Goal: Communication & Community: Share content

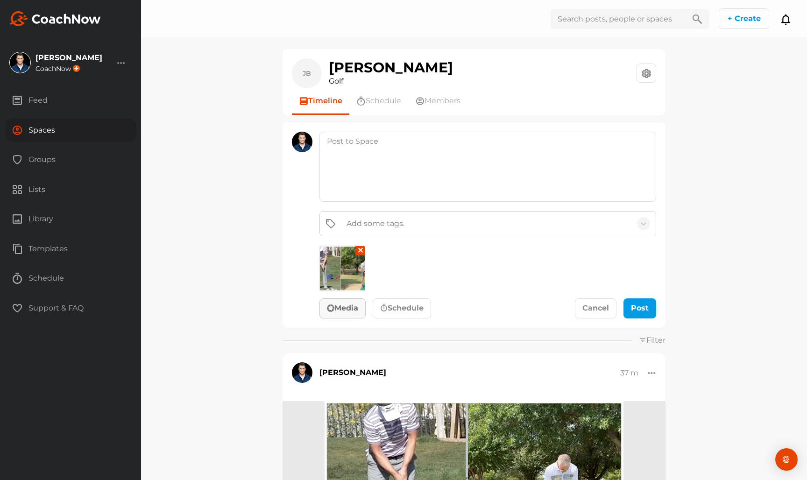
click at [363, 250] on button "✕" at bounding box center [360, 250] width 9 height 9
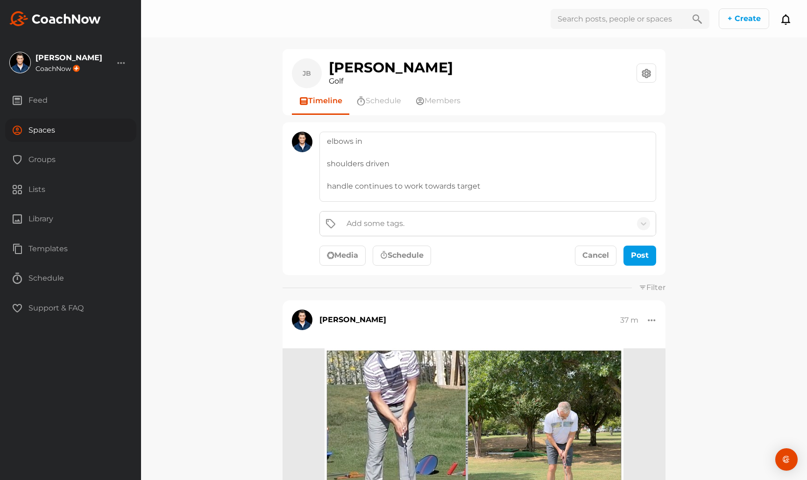
scroll to position [12, 0]
click at [447, 143] on textarea "elbows in shoulders driven handle continues to work towards target bring other …" at bounding box center [488, 167] width 337 height 70
type textarea "elbows in traditional grip shoulders driven handle continues to work towards ta…"
click at [649, 255] on div "submit" at bounding box center [648, 257] width 4 height 4
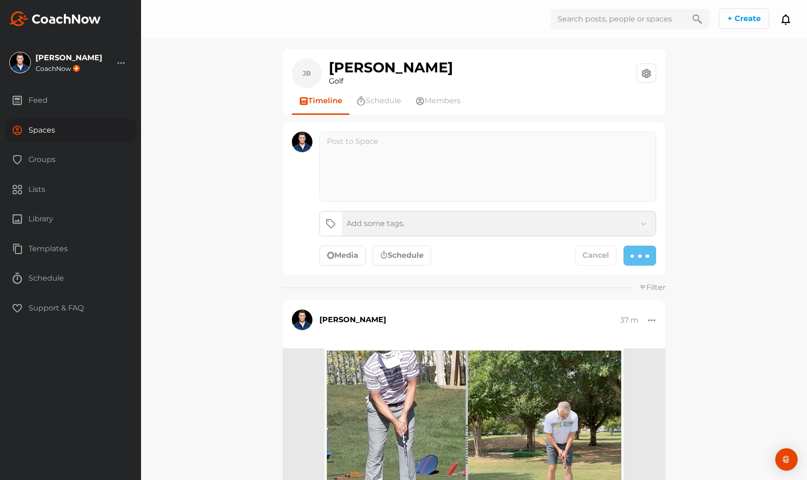
scroll to position [0, 0]
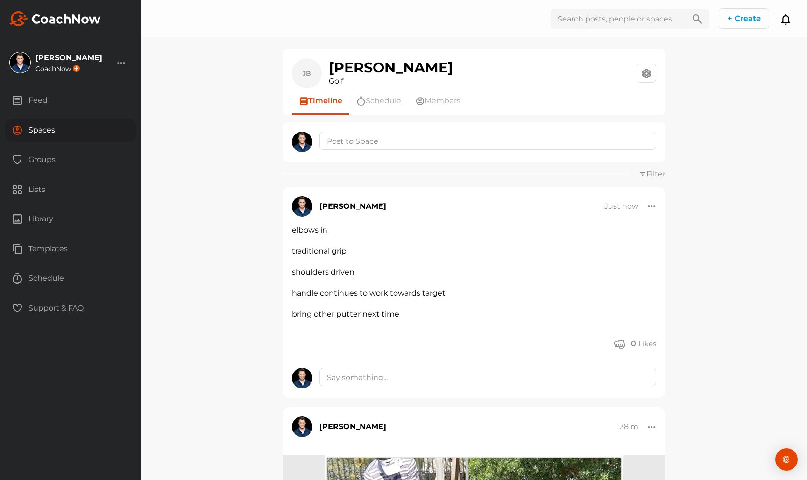
click at [95, 128] on div "Spaces" at bounding box center [70, 130] width 131 height 23
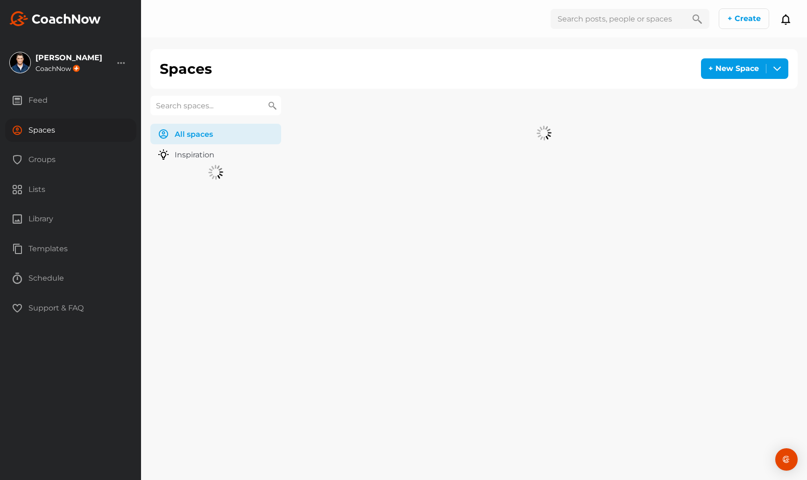
click at [185, 114] on input "text" at bounding box center [215, 106] width 131 height 20
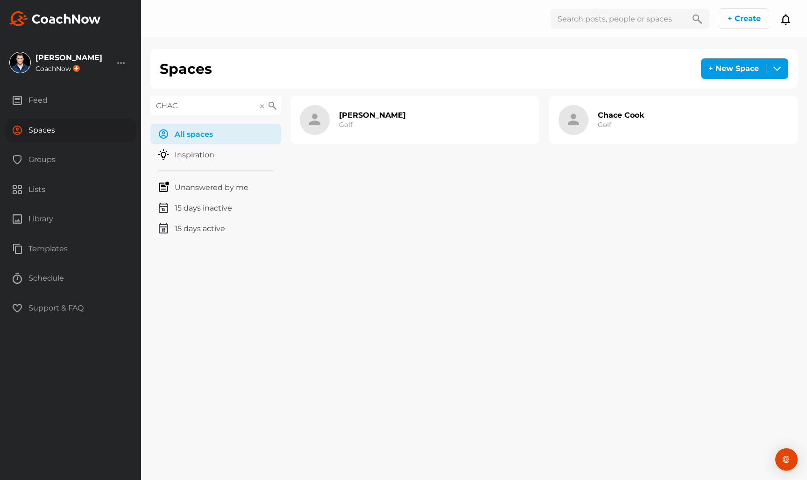
type input "CHAC"
click at [608, 108] on div "Chace Cook Golf" at bounding box center [621, 120] width 46 height 30
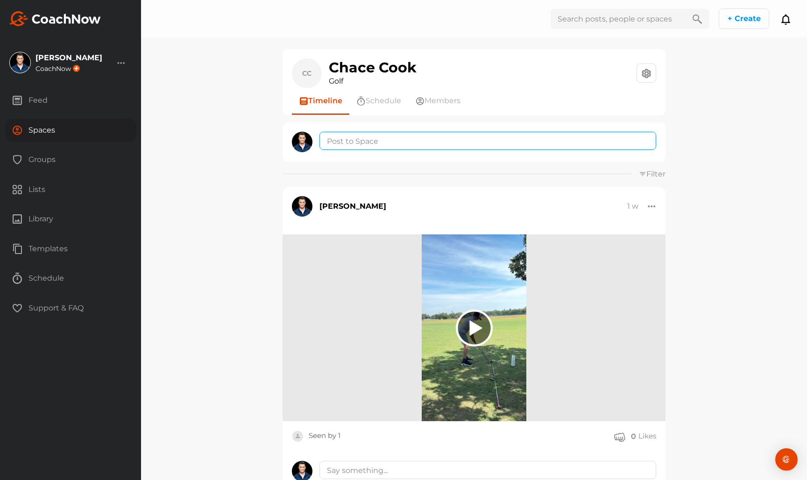
click at [378, 141] on textarea at bounding box center [488, 141] width 337 height 18
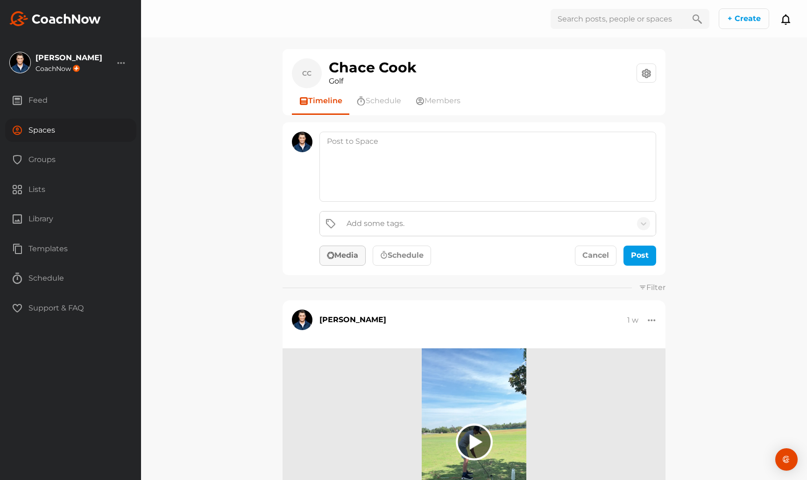
click at [340, 250] on button "Media" at bounding box center [343, 256] width 46 height 21
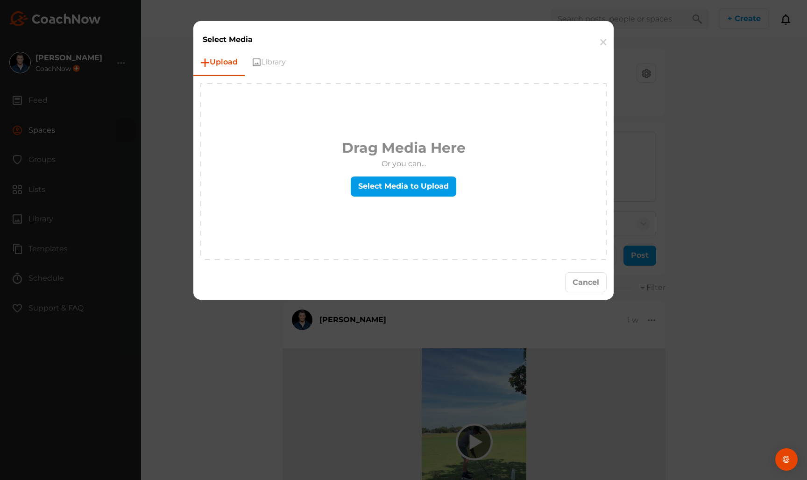
click at [364, 227] on div "Drag Media Here Or you can... Select Media to Upload" at bounding box center [403, 171] width 405 height 175
click at [383, 186] on label "Select Media to Upload" at bounding box center [404, 187] width 106 height 20
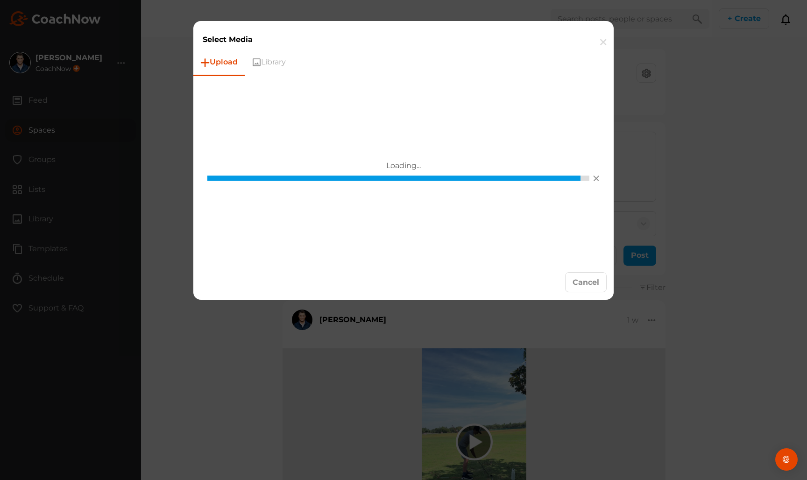
scroll to position [0, 0]
click at [602, 49] on button "button" at bounding box center [603, 42] width 21 height 29
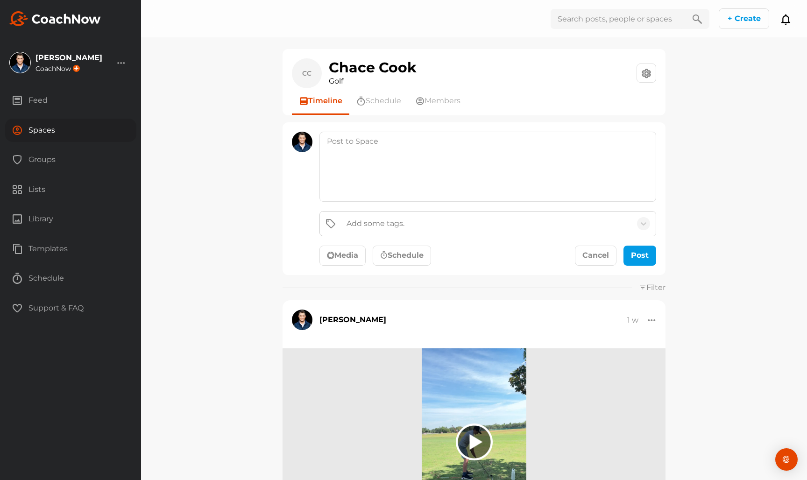
click at [333, 258] on icon "button" at bounding box center [330, 254] width 7 height 7
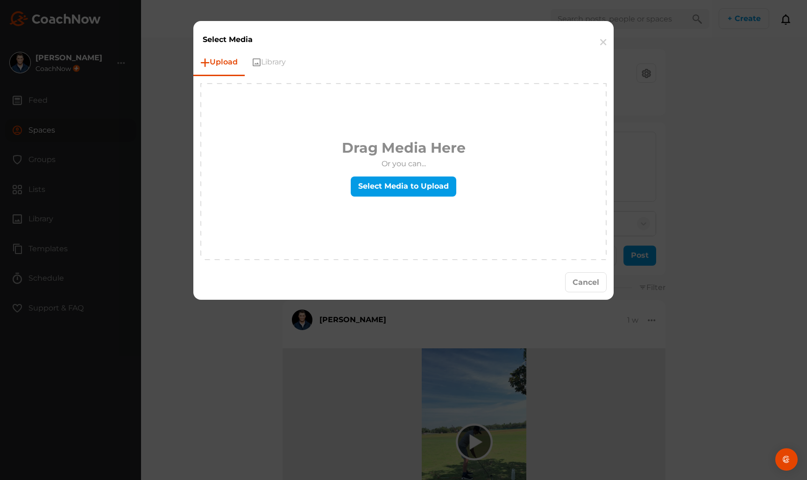
click at [378, 208] on div "Drag Media Here Or you can... Select Media to Upload" at bounding box center [403, 171] width 405 height 175
click at [385, 197] on div "Select Media to Upload" at bounding box center [404, 187] width 124 height 21
click at [385, 192] on label "Select Media to Upload" at bounding box center [404, 187] width 106 height 20
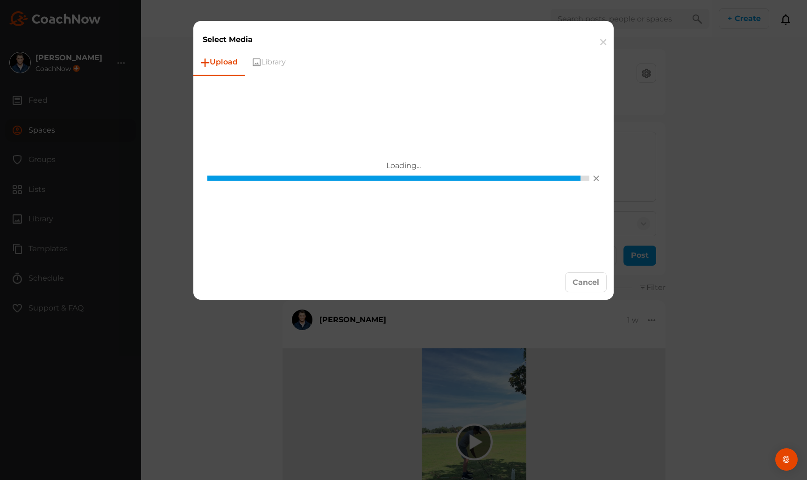
scroll to position [0, 0]
drag, startPoint x: 596, startPoint y: 285, endPoint x: 578, endPoint y: 282, distance: 18.0
click at [596, 285] on button "Cancel" at bounding box center [586, 282] width 42 height 20
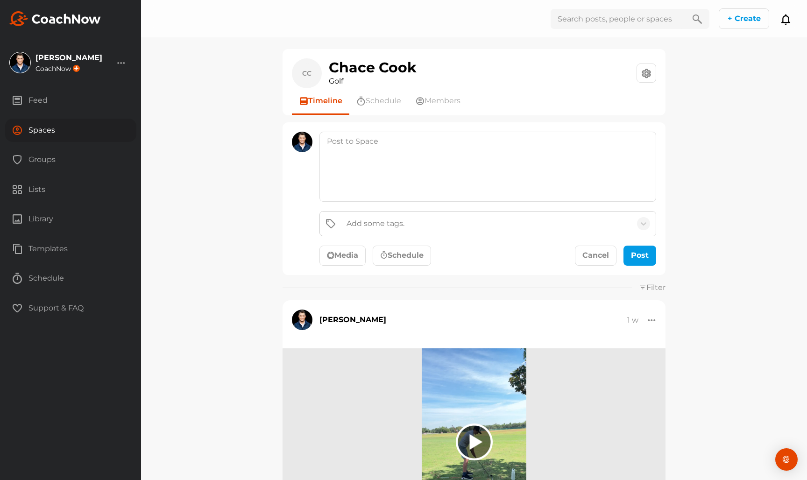
scroll to position [0, 0]
click at [351, 262] on button "Media" at bounding box center [343, 256] width 46 height 21
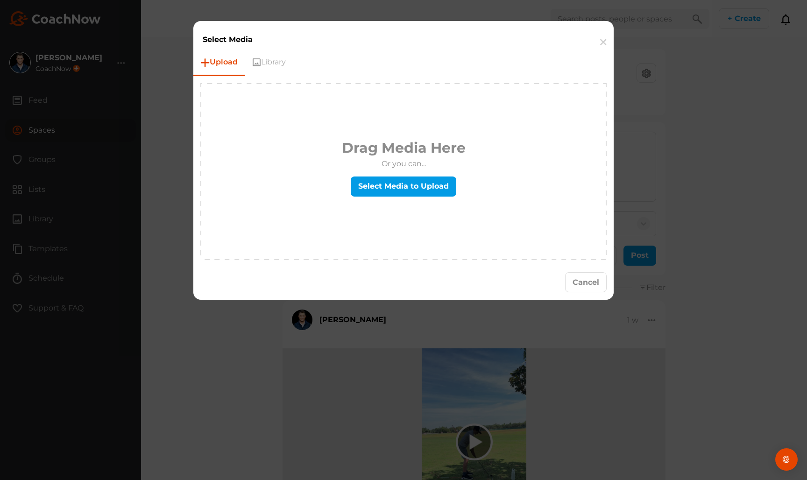
click at [385, 175] on div "Drag Media Here Or you can... Select Media to Upload" at bounding box center [404, 171] width 124 height 69
click at [380, 183] on label "Select Media to Upload" at bounding box center [404, 187] width 106 height 20
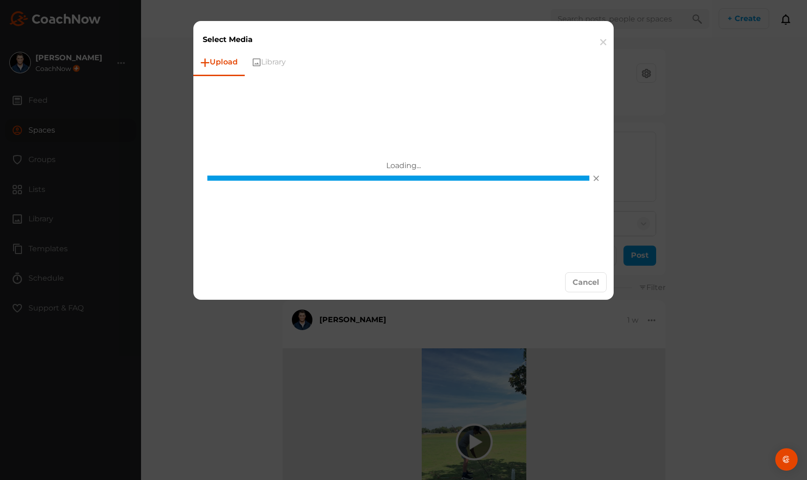
click at [570, 62] on ul "Upload Library" at bounding box center [403, 63] width 421 height 27
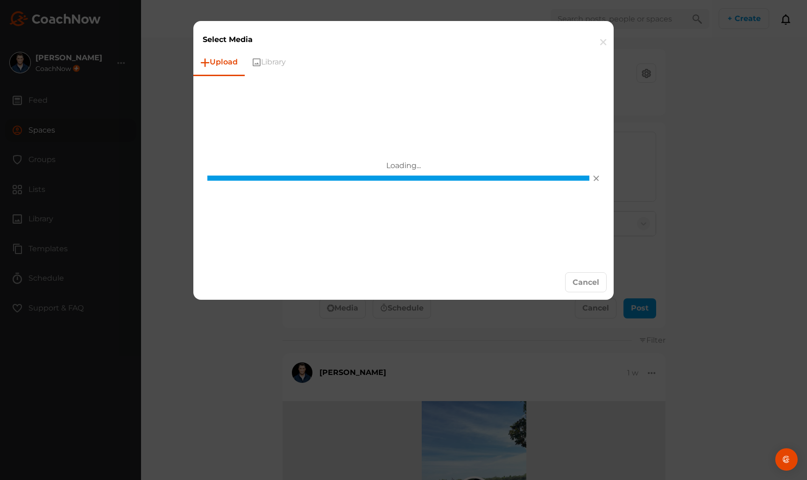
click at [604, 43] on button "button" at bounding box center [603, 42] width 21 height 29
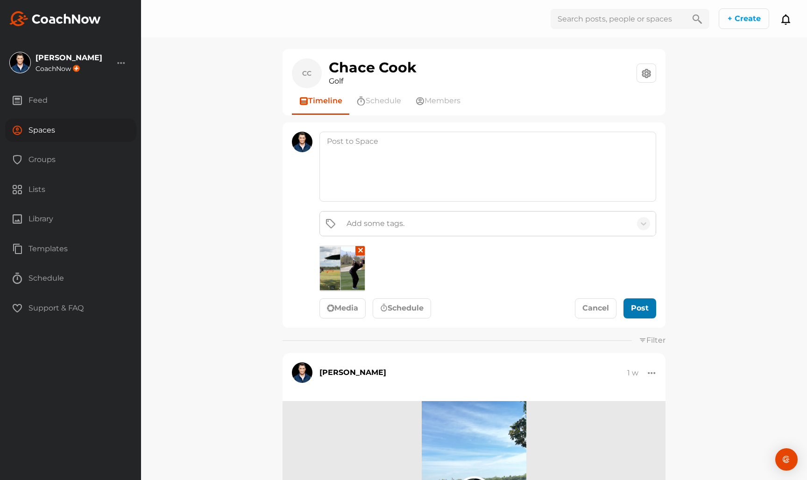
click at [639, 309] on div "submit" at bounding box center [640, 309] width 4 height 4
click at [645, 318] on button "Post" at bounding box center [640, 309] width 33 height 21
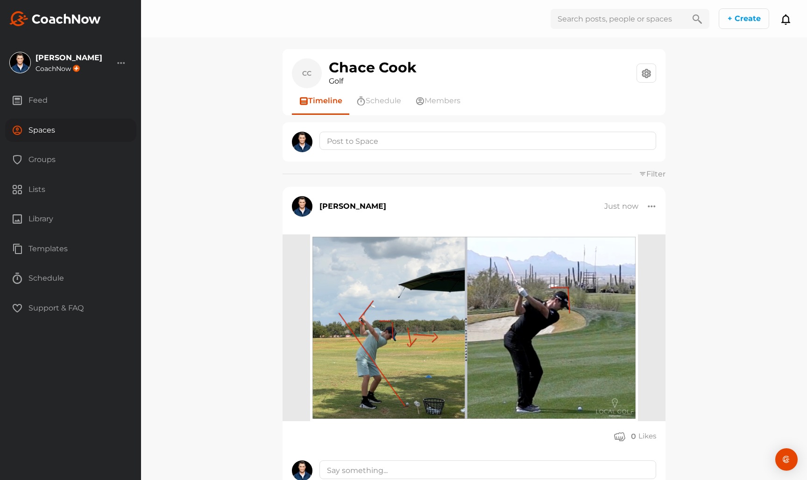
click at [730, 78] on div "CC Chace Cook Golf Space Settings Your Notifications Timeline Schedule Members …" at bounding box center [474, 240] width 666 height 480
drag, startPoint x: 680, startPoint y: 12, endPoint x: 738, endPoint y: 100, distance: 105.2
click at [738, 100] on div "CC Chace Cook Golf Space Settings Your Notifications Timeline Schedule Members …" at bounding box center [474, 240] width 666 height 480
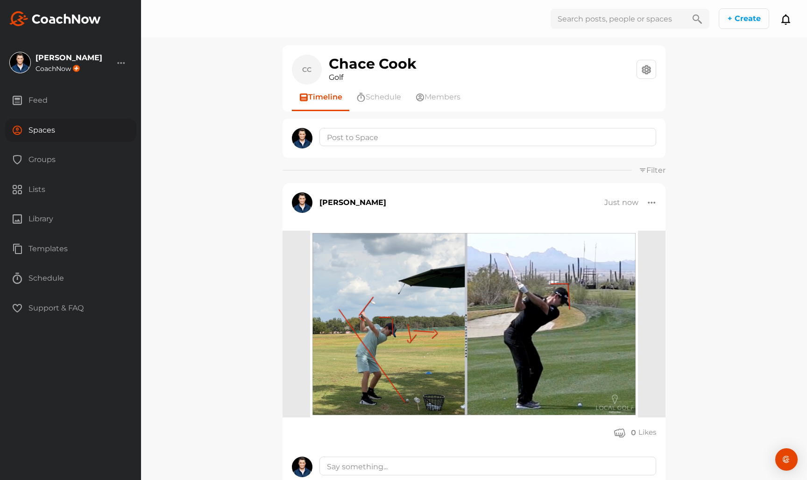
click at [346, 125] on div at bounding box center [474, 138] width 383 height 39
click at [347, 132] on textarea at bounding box center [488, 137] width 337 height 18
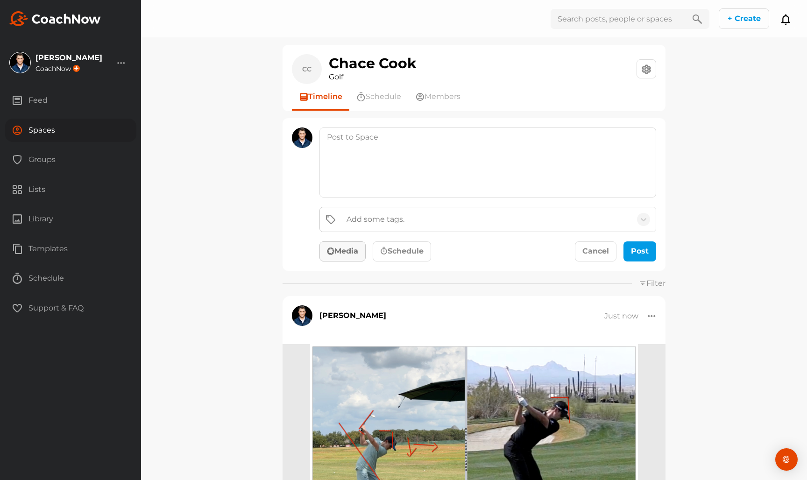
click at [351, 254] on button "Media" at bounding box center [343, 252] width 46 height 21
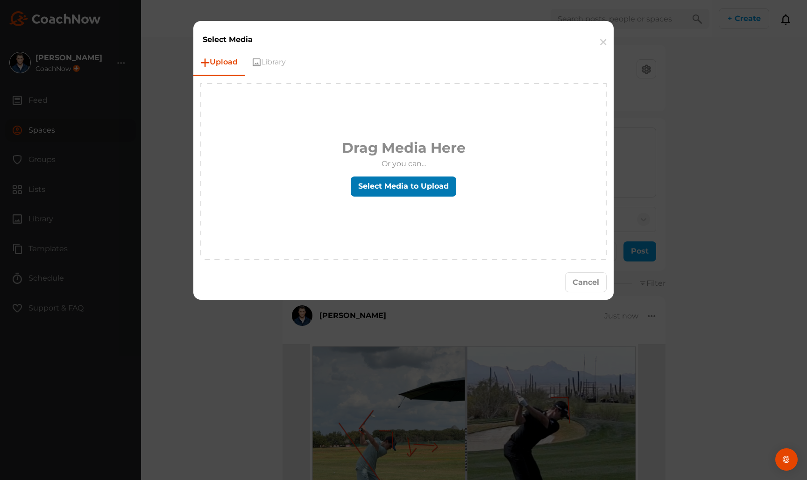
click at [398, 182] on label "Select Media to Upload" at bounding box center [404, 187] width 106 height 20
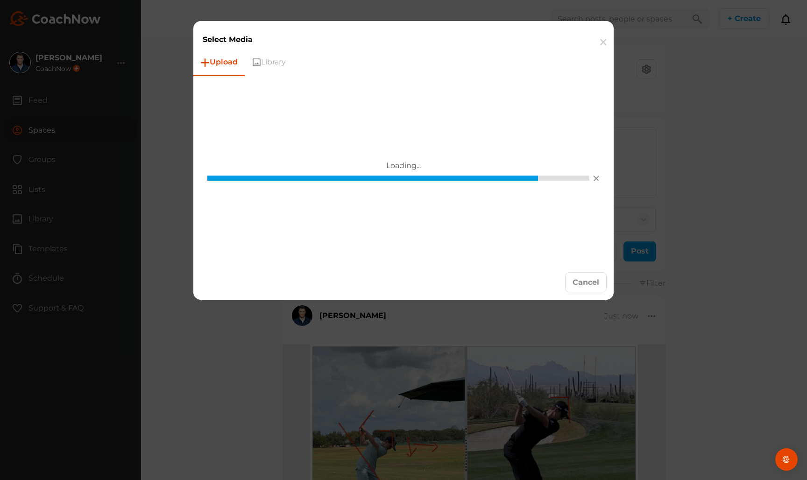
scroll to position [0, 0]
click at [567, 280] on button "Cancel" at bounding box center [586, 282] width 42 height 20
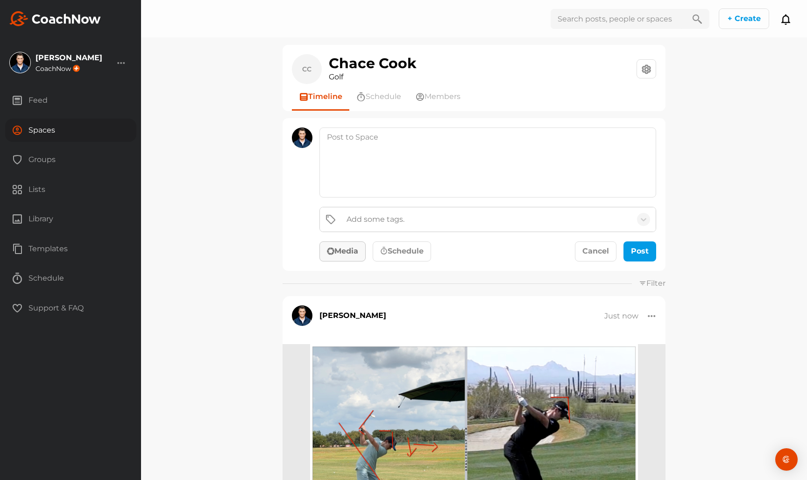
click at [338, 250] on button "Media" at bounding box center [343, 252] width 46 height 21
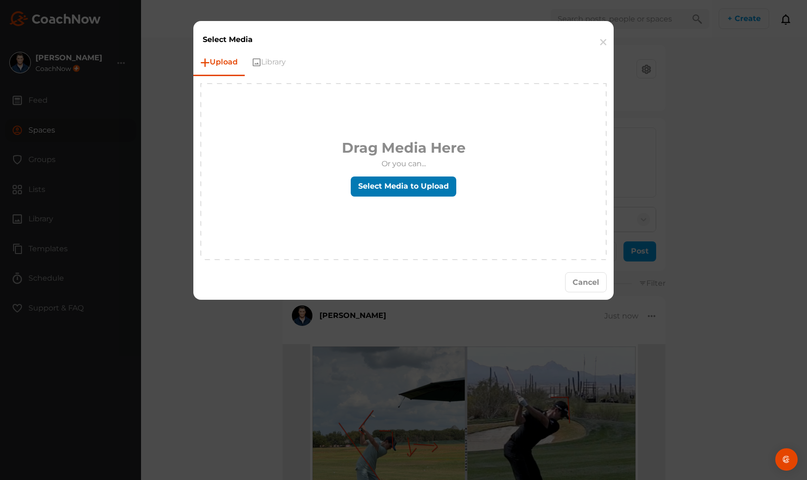
click at [389, 179] on label "Select Media to Upload" at bounding box center [404, 187] width 106 height 20
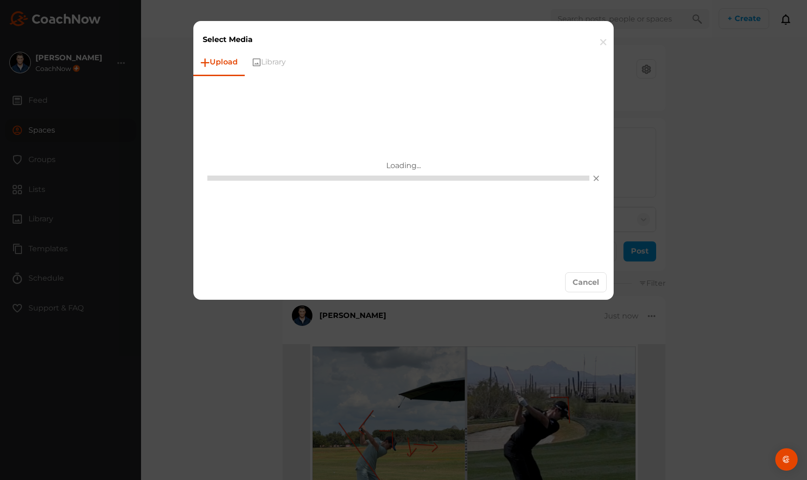
click at [606, 42] on button "button" at bounding box center [603, 42] width 21 height 29
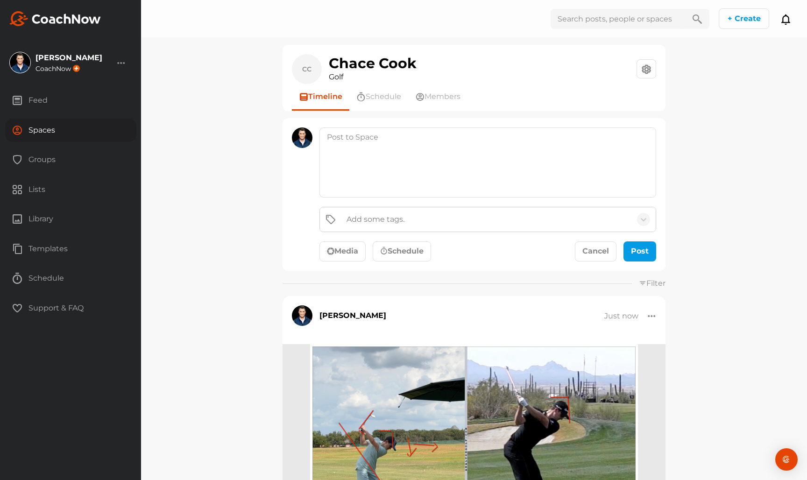
drag, startPoint x: 328, startPoint y: 251, endPoint x: 373, endPoint y: 205, distance: 64.4
click at [328, 251] on icon "button" at bounding box center [330, 250] width 7 height 7
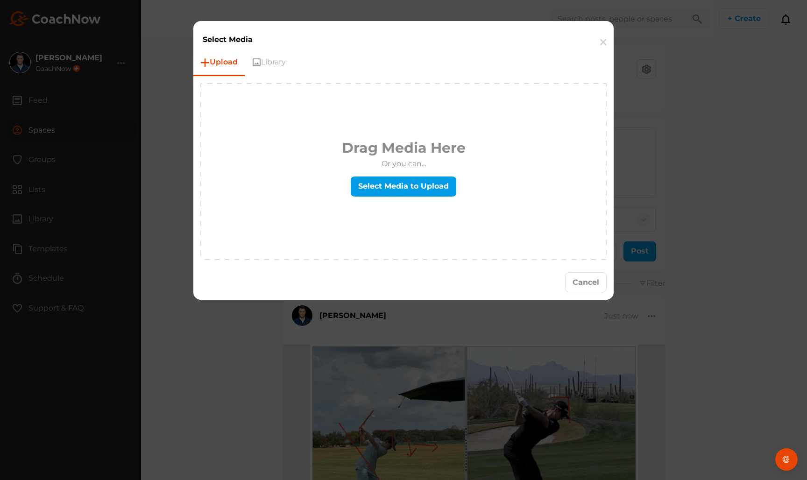
click at [376, 203] on div "Drag Media Here Or you can... Select Media to Upload" at bounding box center [404, 171] width 124 height 69
click at [377, 191] on label "Select Media to Upload" at bounding box center [404, 187] width 106 height 20
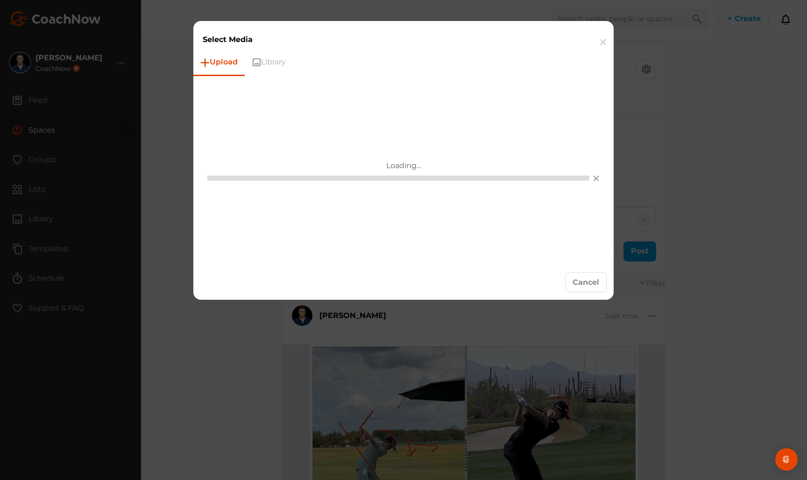
drag, startPoint x: 606, startPoint y: 40, endPoint x: 457, endPoint y: 163, distance: 192.9
click at [606, 40] on button "button" at bounding box center [603, 42] width 21 height 29
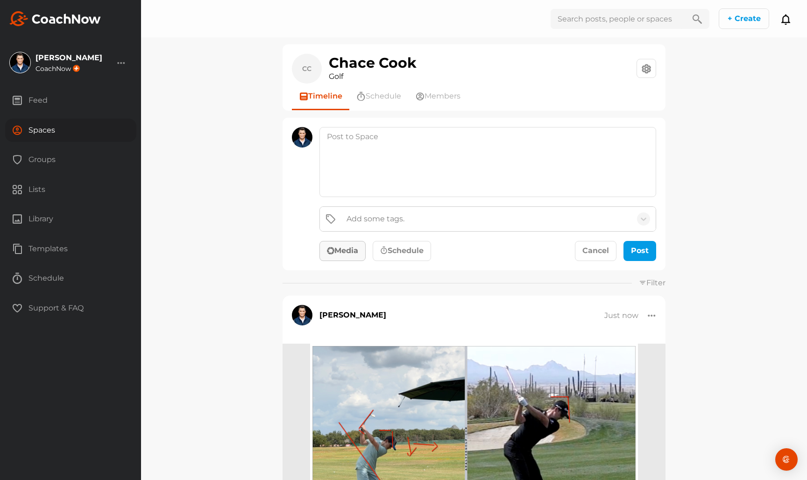
click at [331, 246] on button "Media" at bounding box center [343, 251] width 46 height 21
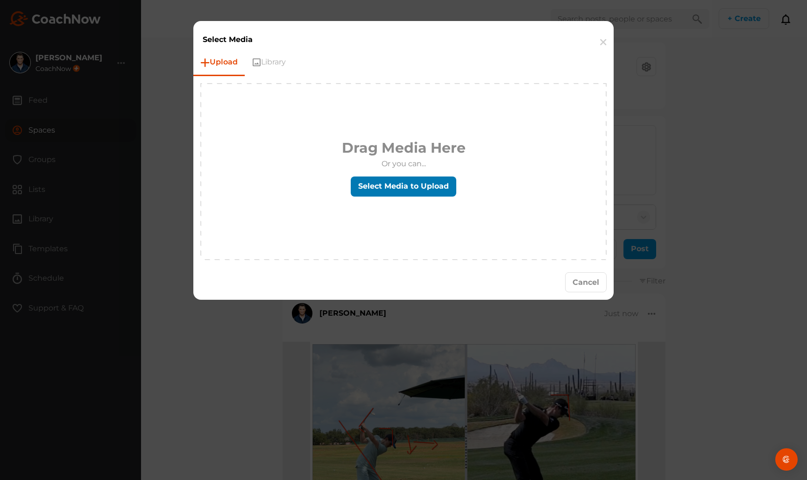
scroll to position [0, 0]
click at [405, 188] on label "Select Media to Upload" at bounding box center [404, 187] width 106 height 20
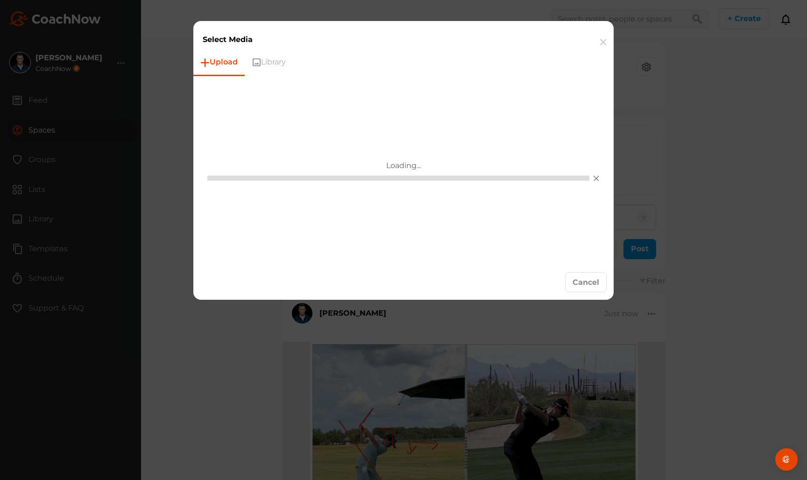
scroll to position [0, 0]
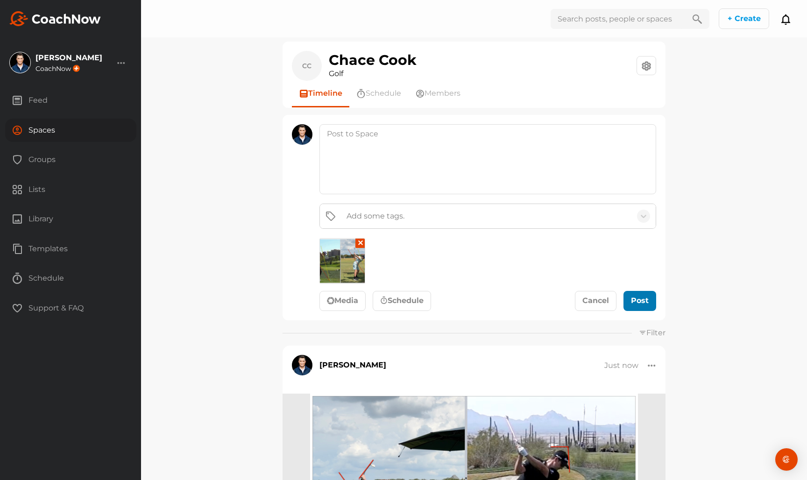
click at [634, 303] on div "submit" at bounding box center [633, 302] width 4 height 4
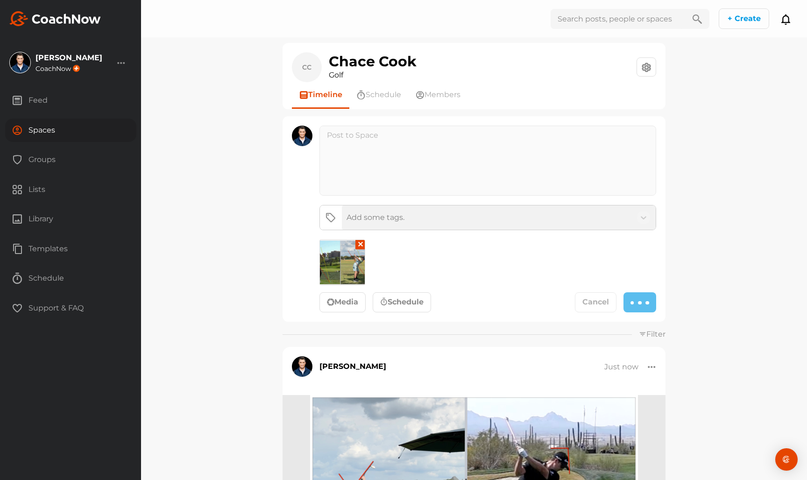
scroll to position [7, 0]
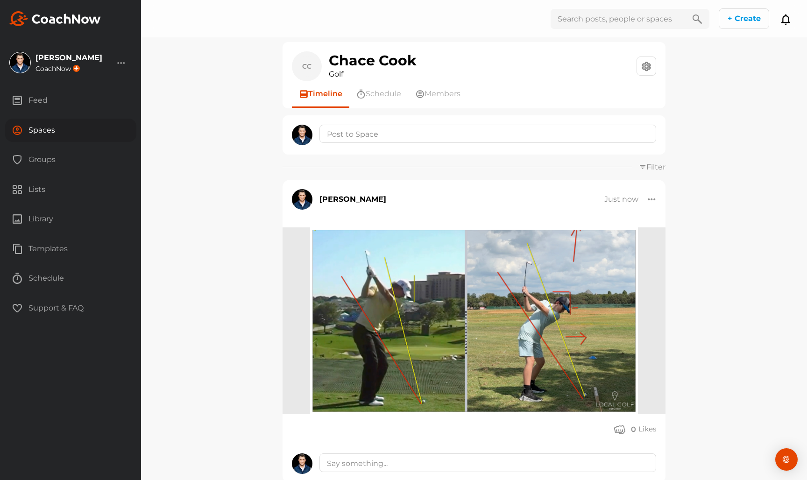
click at [157, 86] on div "CC Chace Cook Golf Space Settings Your Notifications Timeline Schedule Members …" at bounding box center [474, 240] width 666 height 480
click at [91, 129] on div "Spaces" at bounding box center [70, 130] width 131 height 23
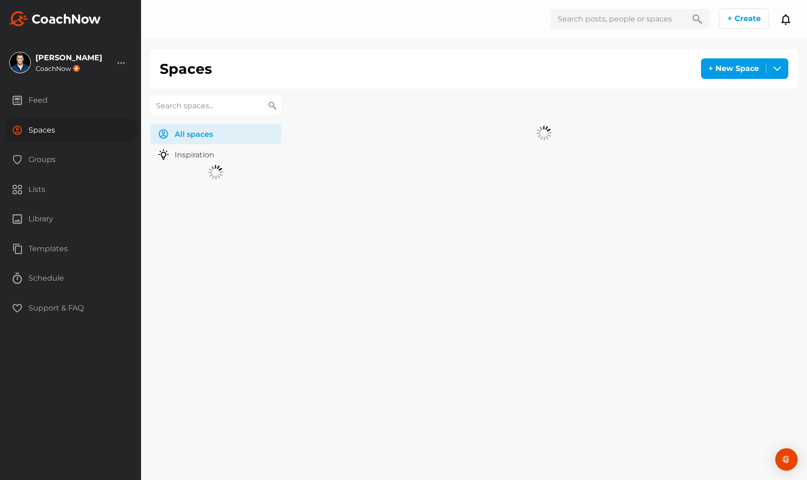
drag, startPoint x: 184, startPoint y: 112, endPoint x: 190, endPoint y: 108, distance: 7.8
click at [184, 112] on input "text" at bounding box center [215, 106] width 131 height 20
type input "pearl"
click at [415, 119] on div "[PERSON_NAME] Golf" at bounding box center [415, 120] width 249 height 49
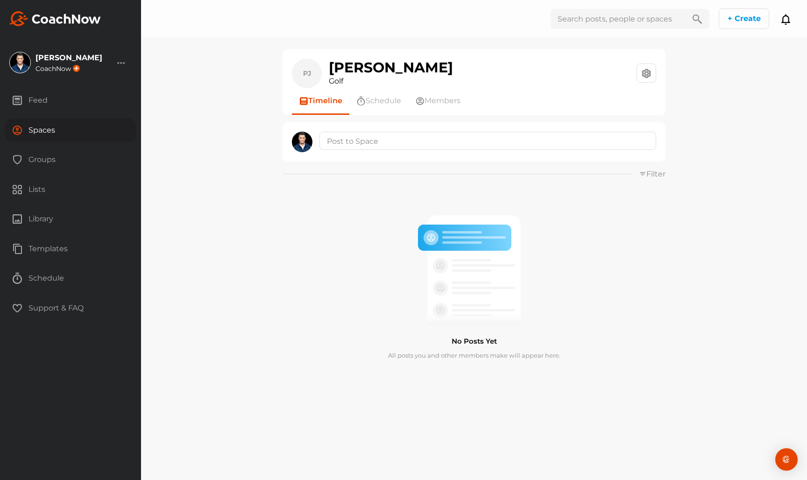
drag, startPoint x: 407, startPoint y: 151, endPoint x: 406, endPoint y: 145, distance: 6.6
click at [407, 151] on div at bounding box center [488, 142] width 344 height 21
click at [406, 144] on textarea at bounding box center [488, 141] width 337 height 18
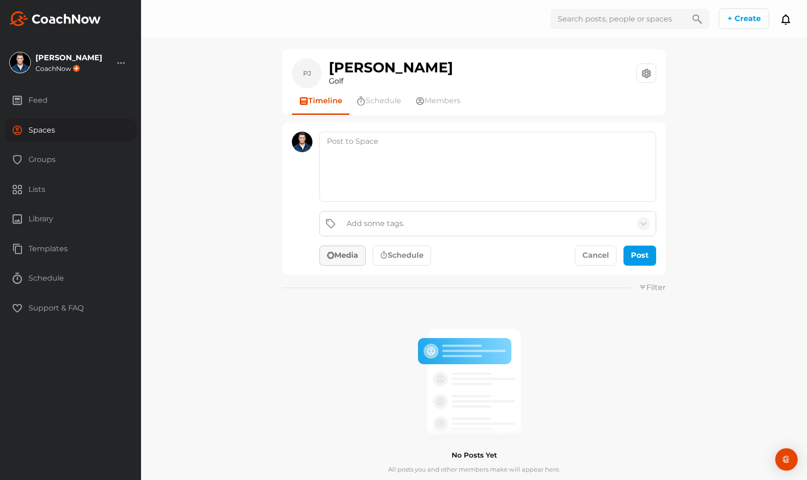
drag, startPoint x: 356, startPoint y: 274, endPoint x: 353, endPoint y: 256, distance: 18.4
click at [356, 269] on div "Add some tags. Media Schedule Cancel Post" at bounding box center [474, 198] width 383 height 153
click at [353, 255] on button "Media" at bounding box center [343, 256] width 46 height 21
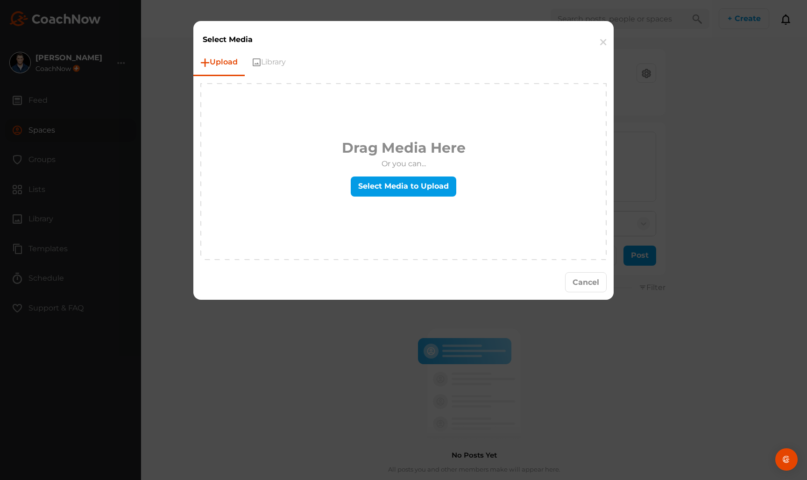
click at [386, 222] on div "Drag Media Here Or you can... Select Media to Upload" at bounding box center [403, 171] width 405 height 175
click at [394, 188] on label "Select Media to Upload" at bounding box center [404, 187] width 106 height 20
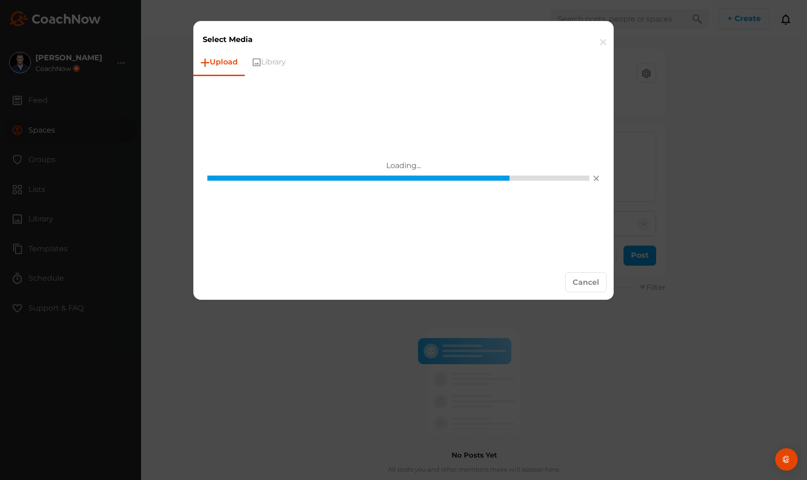
drag, startPoint x: 607, startPoint y: 38, endPoint x: 602, endPoint y: 37, distance: 5.3
click at [606, 38] on button "button" at bounding box center [603, 42] width 21 height 29
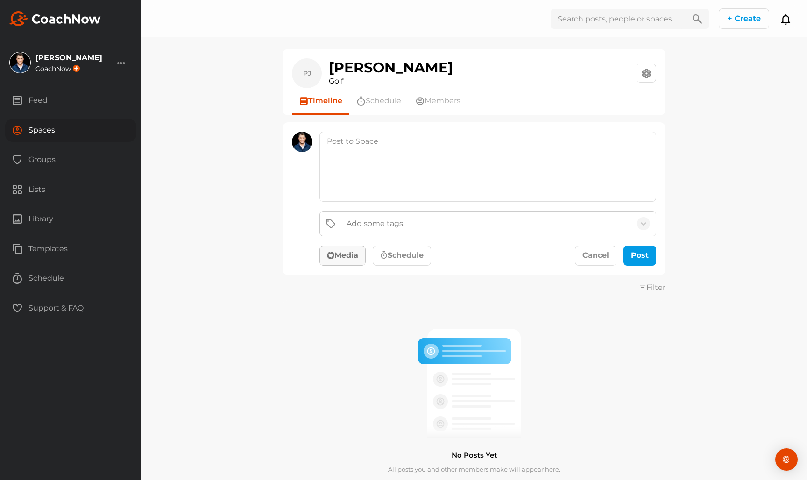
click at [347, 251] on button "Media" at bounding box center [343, 256] width 46 height 21
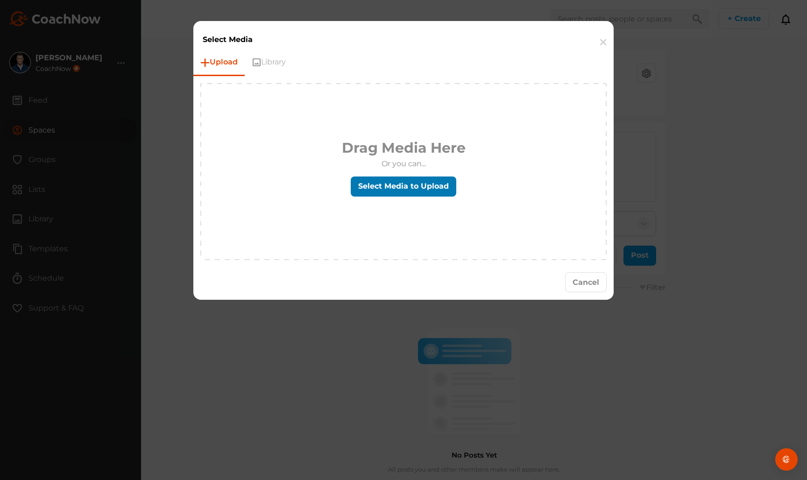
scroll to position [0, 0]
click at [403, 188] on label "Select Media to Upload" at bounding box center [404, 187] width 106 height 20
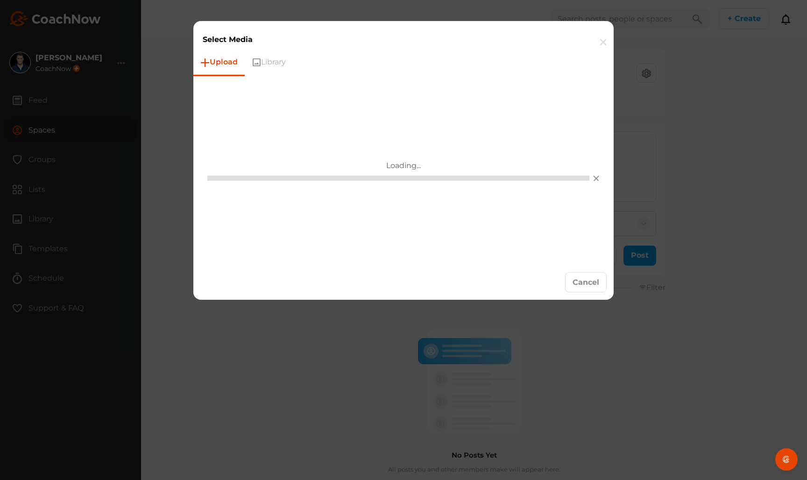
click at [598, 38] on button "button" at bounding box center [603, 42] width 21 height 29
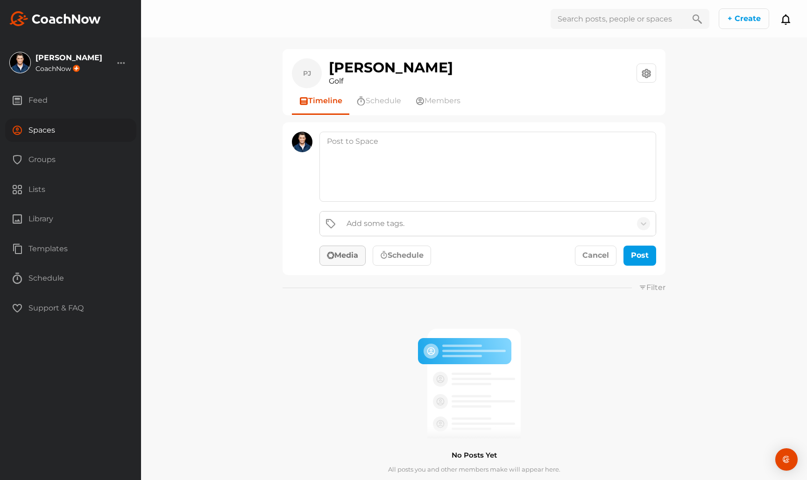
click at [364, 261] on button "Media" at bounding box center [343, 256] width 46 height 21
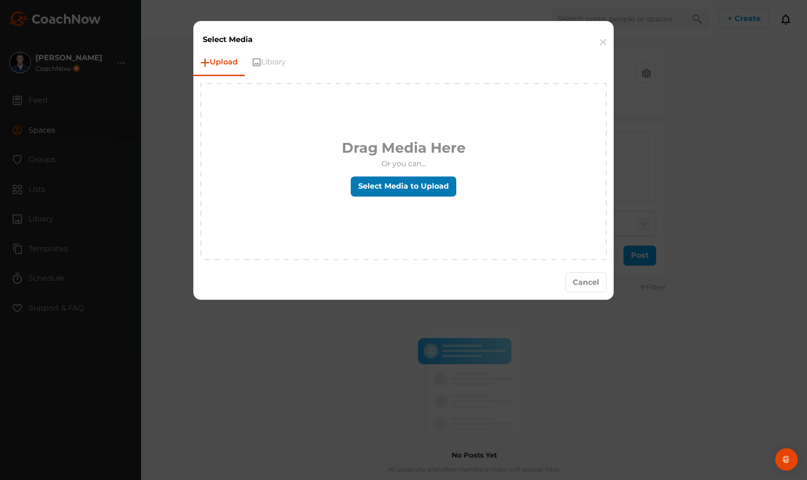
click at [393, 190] on label "Select Media to Upload" at bounding box center [404, 187] width 106 height 20
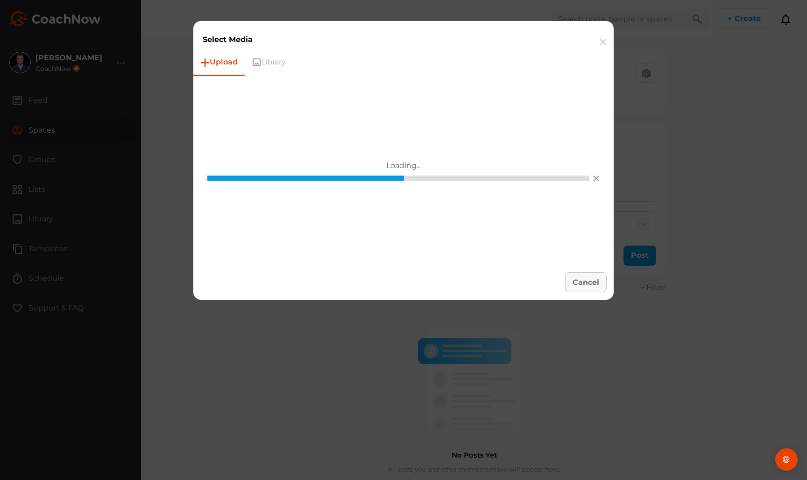
click at [597, 273] on button "Cancel" at bounding box center [586, 282] width 42 height 20
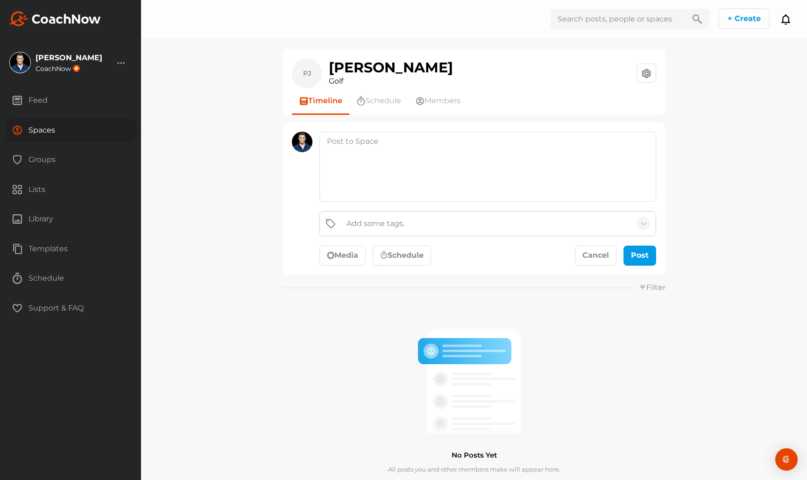
click at [326, 256] on button "Media" at bounding box center [343, 256] width 46 height 21
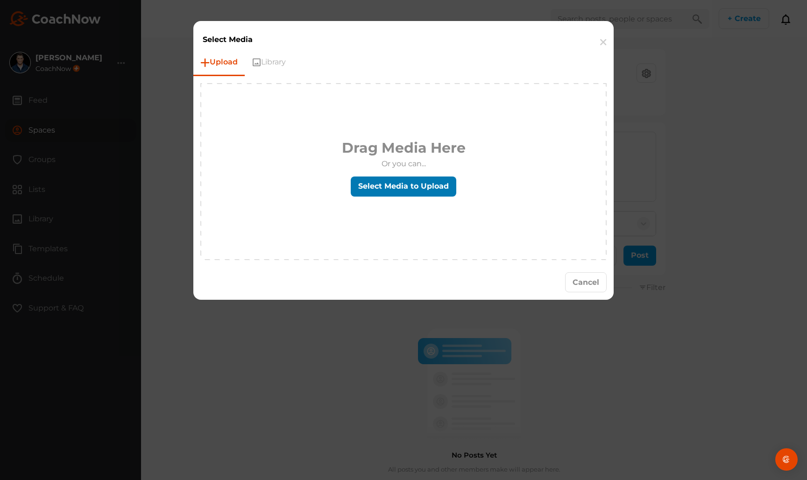
click at [416, 190] on label "Select Media to Upload" at bounding box center [404, 187] width 106 height 20
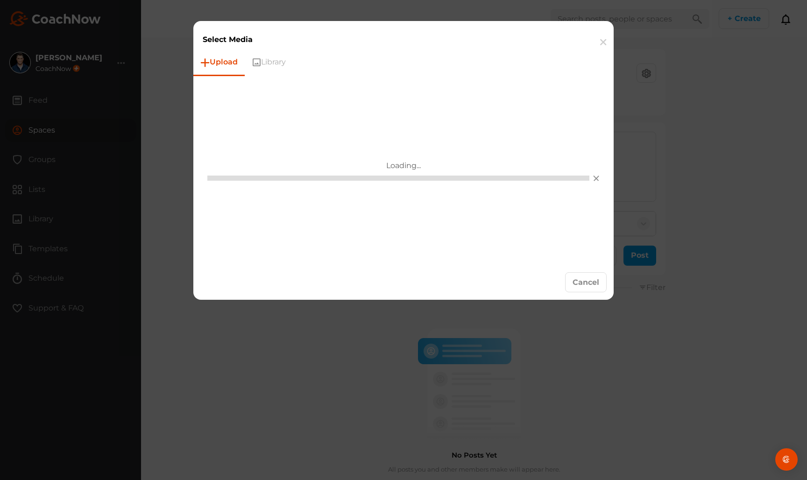
click at [480, 81] on div "Upload Library Loading..." at bounding box center [403, 158] width 421 height 216
click at [603, 44] on button "button" at bounding box center [603, 42] width 21 height 29
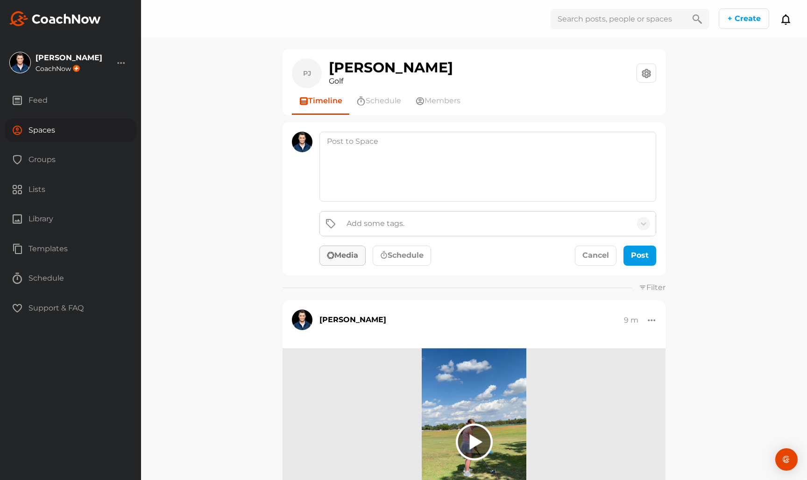
click at [366, 253] on button "Media" at bounding box center [343, 256] width 46 height 21
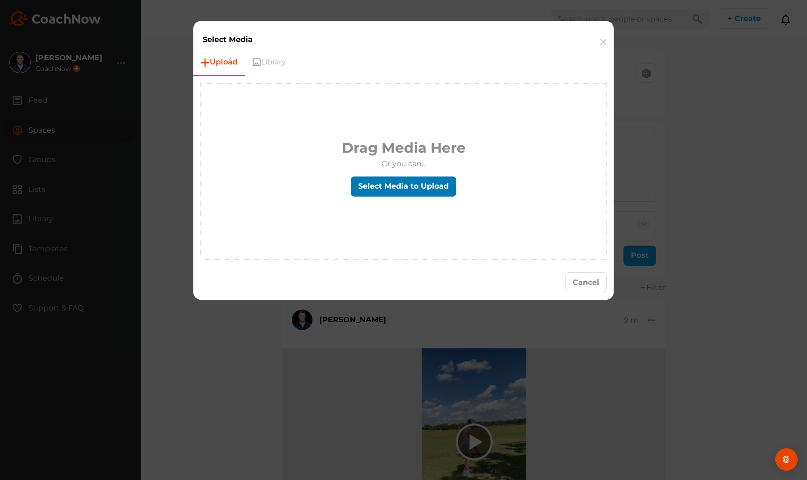
click at [409, 193] on label "Select Media to Upload" at bounding box center [404, 187] width 106 height 20
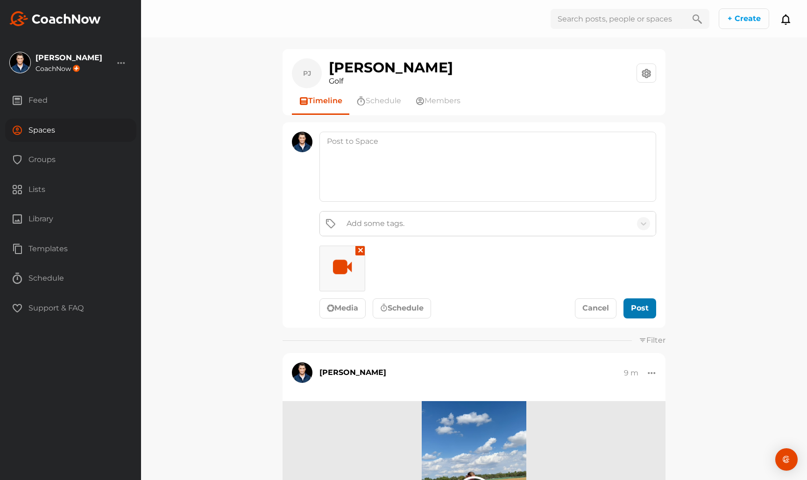
click at [627, 301] on button "Post" at bounding box center [640, 309] width 33 height 21
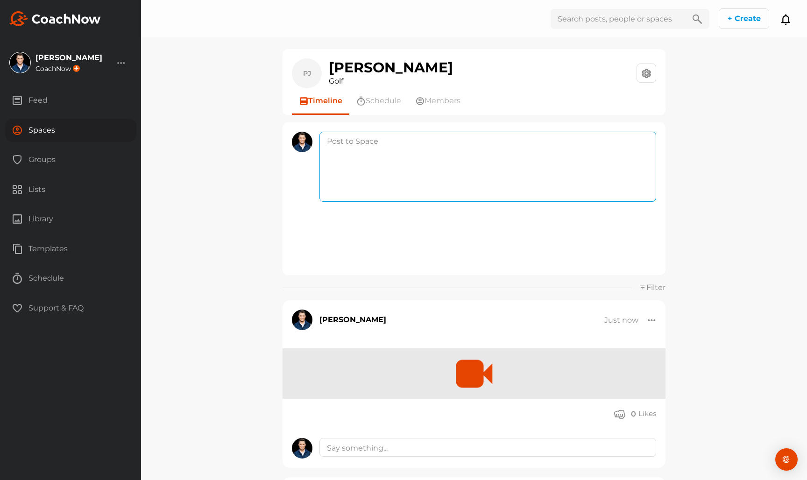
click at [397, 146] on textarea at bounding box center [488, 167] width 337 height 70
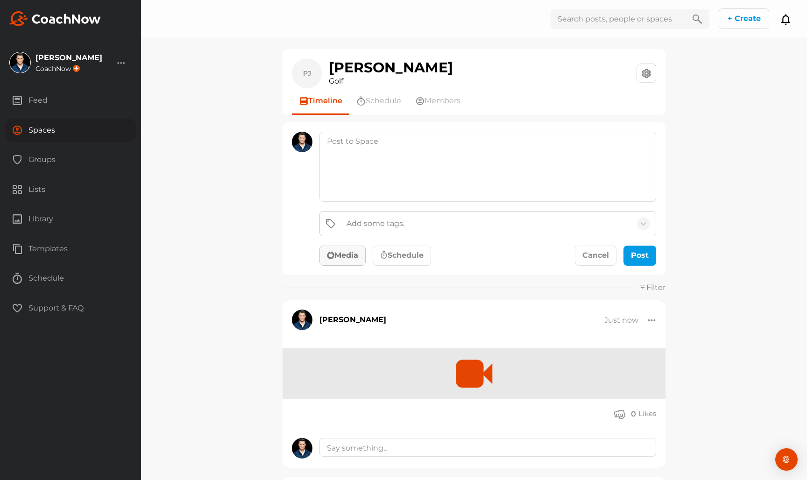
click at [366, 251] on button "Media" at bounding box center [343, 256] width 46 height 21
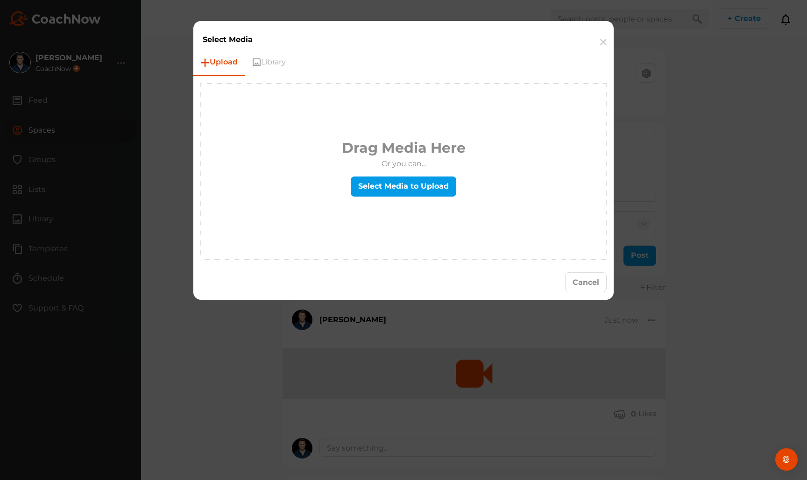
click at [388, 200] on div "Drag Media Here Or you can... Select Media to Upload" at bounding box center [403, 171] width 405 height 175
click at [389, 194] on label "Select Media to Upload" at bounding box center [404, 187] width 106 height 20
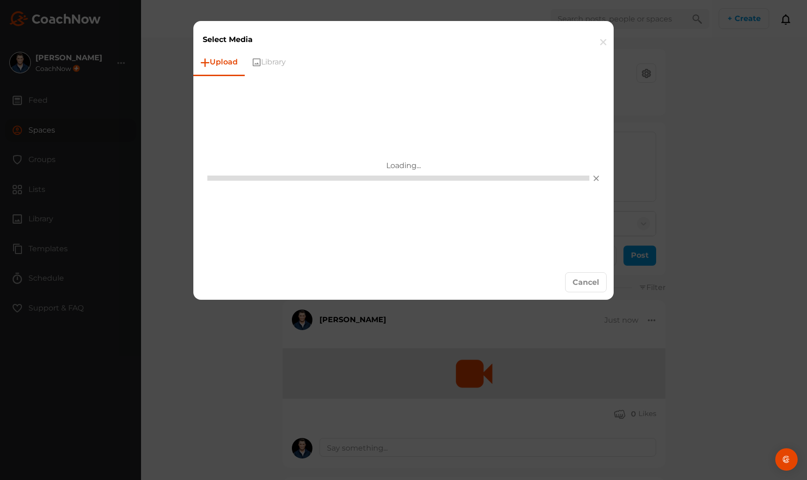
click at [604, 39] on button "button" at bounding box center [603, 42] width 21 height 29
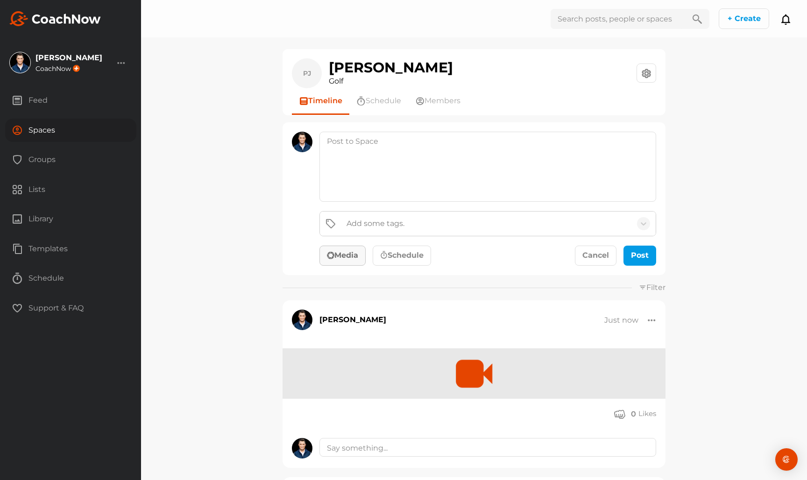
click at [336, 266] on div "Add some tags. Media Schedule Cancel Post" at bounding box center [474, 198] width 383 height 153
click at [343, 253] on button "Media" at bounding box center [343, 256] width 46 height 21
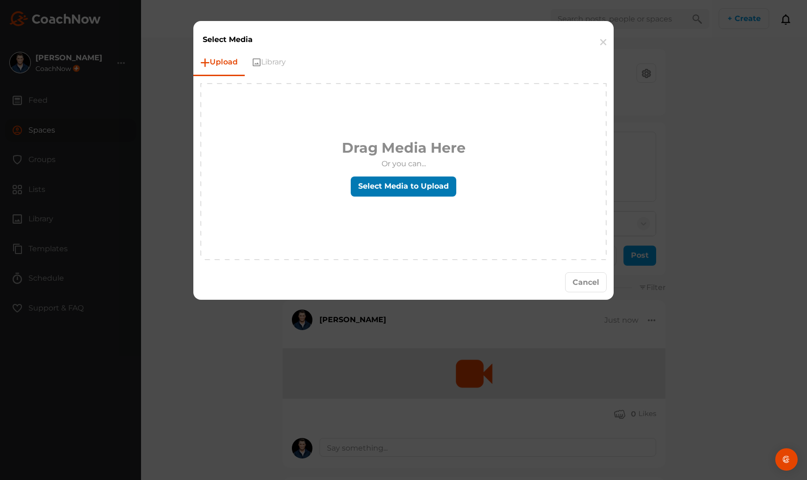
click at [387, 179] on label "Select Media to Upload" at bounding box center [404, 187] width 106 height 20
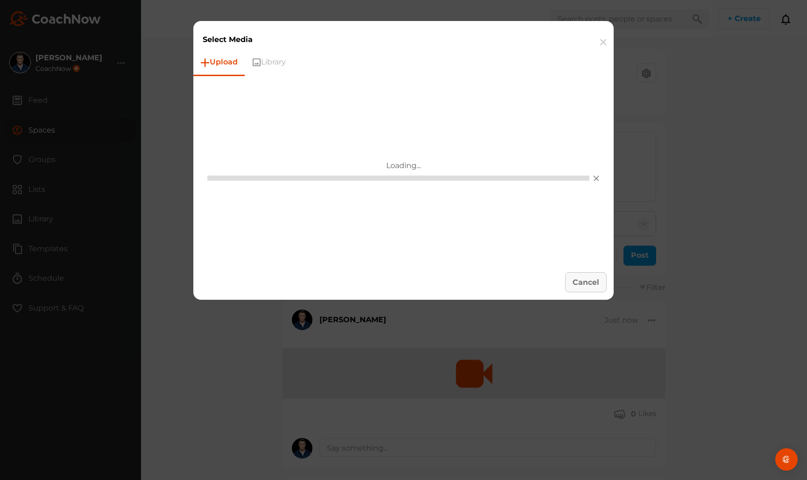
click at [586, 291] on button "Cancel" at bounding box center [586, 282] width 42 height 20
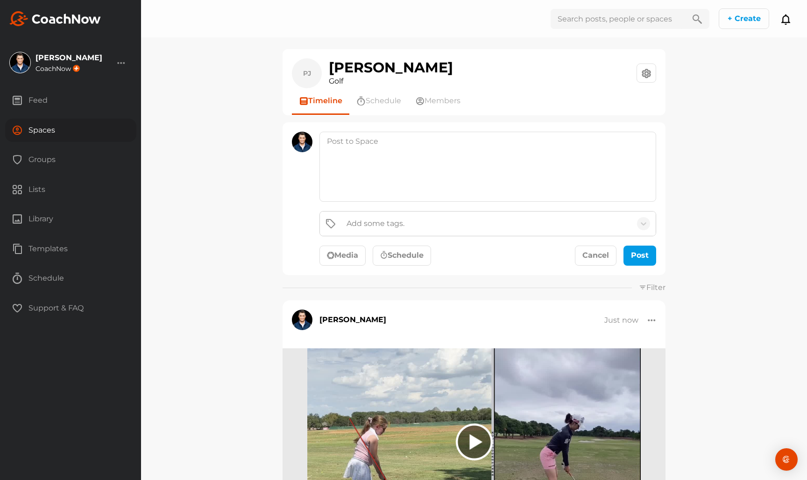
click at [349, 275] on div "Add some tags. Media Schedule Cancel Post" at bounding box center [474, 198] width 383 height 153
drag, startPoint x: 353, startPoint y: 255, endPoint x: 383, endPoint y: 207, distance: 55.9
click at [353, 254] on button "Media" at bounding box center [343, 256] width 46 height 21
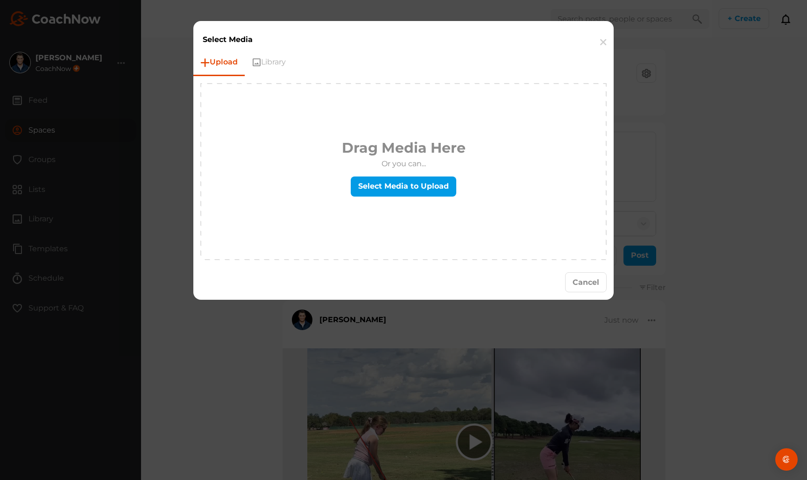
click at [402, 183] on label "Select Media to Upload" at bounding box center [404, 187] width 106 height 20
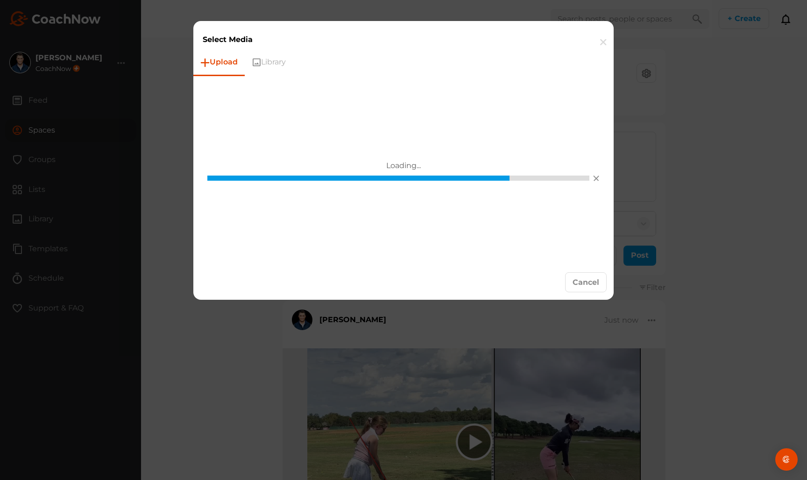
click at [599, 36] on button "button" at bounding box center [603, 42] width 21 height 29
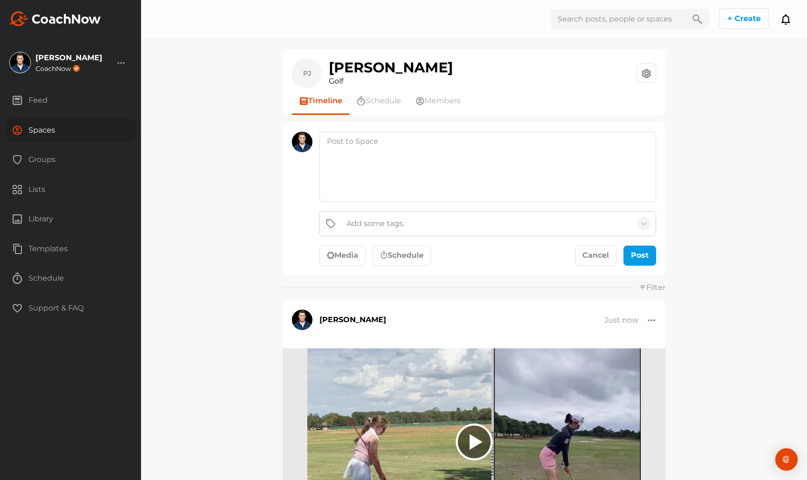
click at [50, 129] on div "Spaces" at bounding box center [70, 130] width 131 height 23
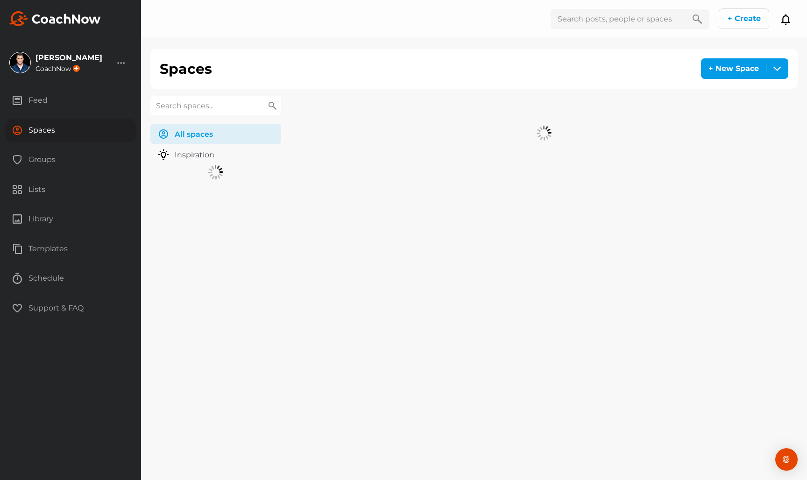
click at [162, 96] on input "text" at bounding box center [215, 106] width 131 height 20
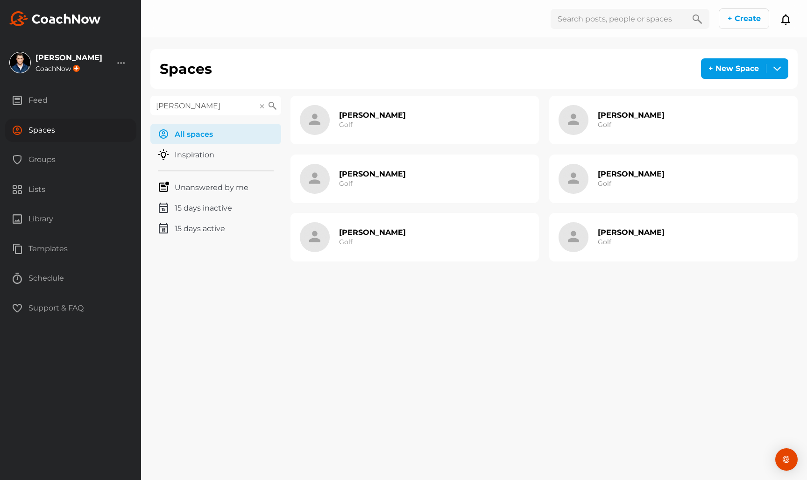
type input "[PERSON_NAME]"
click at [442, 130] on div "[PERSON_NAME] Golf" at bounding box center [415, 120] width 249 height 49
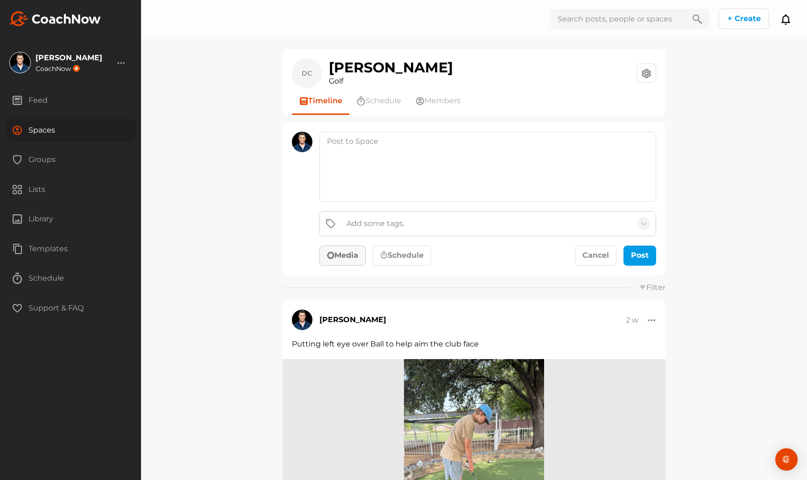
click at [335, 255] on button "Media" at bounding box center [343, 256] width 46 height 21
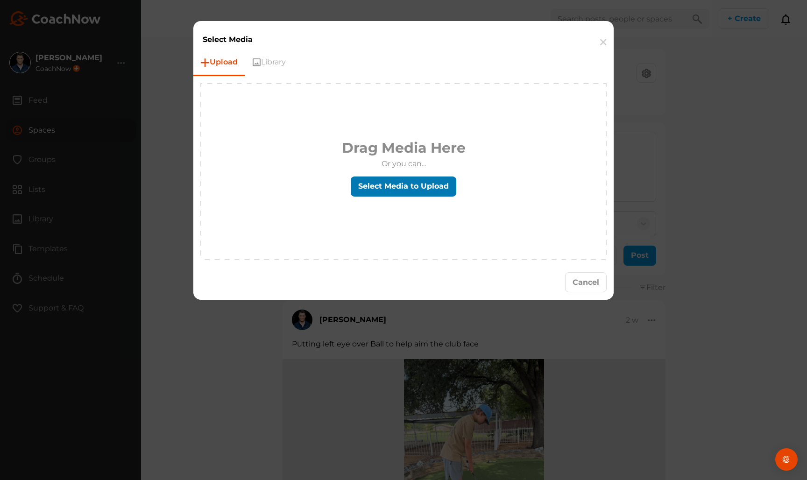
click at [393, 183] on label "Select Media to Upload" at bounding box center [404, 187] width 106 height 20
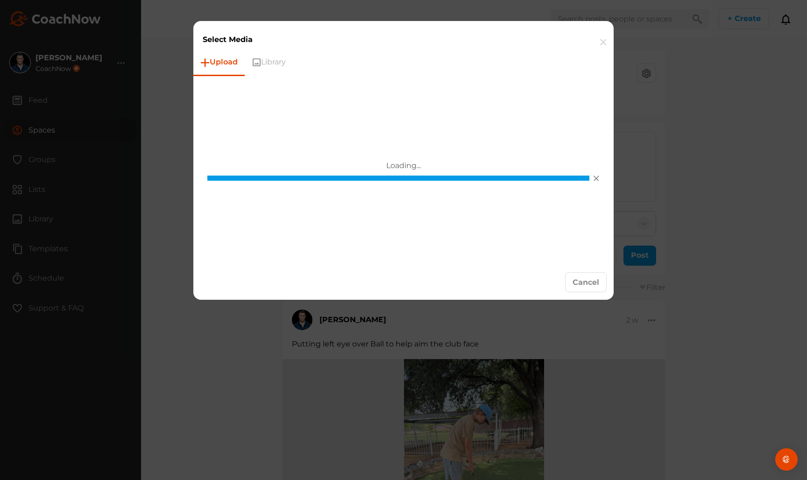
click at [605, 43] on button "button" at bounding box center [603, 42] width 21 height 29
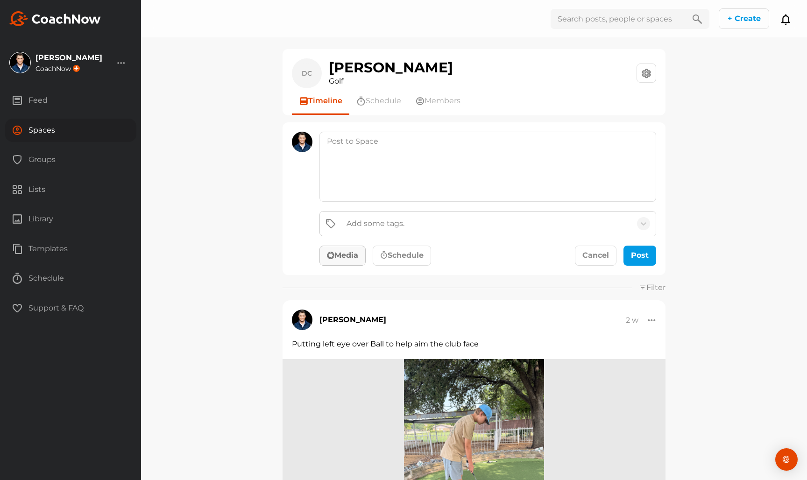
click at [360, 252] on button "Media" at bounding box center [343, 256] width 46 height 21
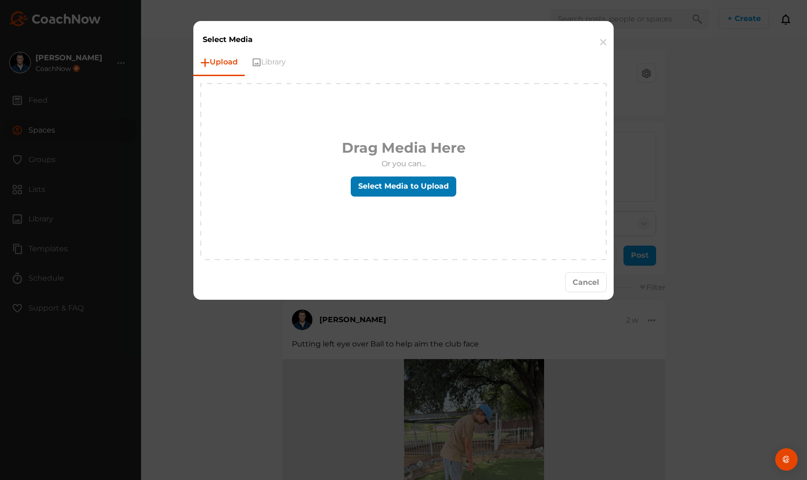
click at [389, 178] on label "Select Media to Upload" at bounding box center [404, 187] width 106 height 20
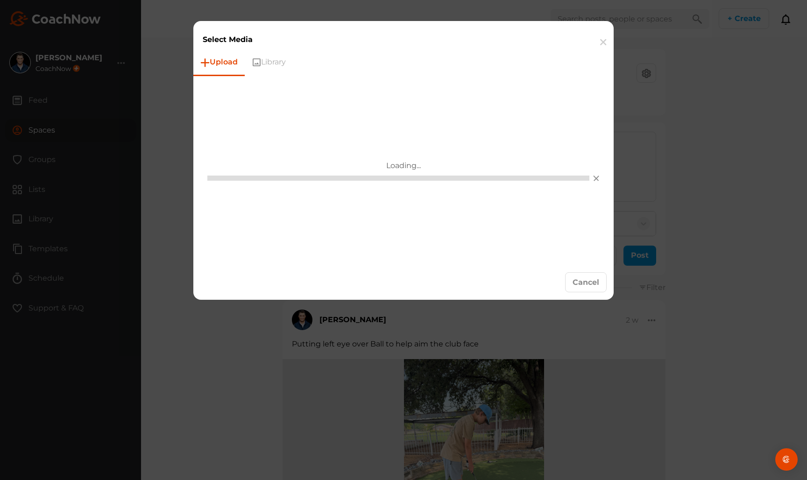
drag, startPoint x: 614, startPoint y: 143, endPoint x: 433, endPoint y: 91, distance: 188.6
click at [426, 95] on div "Loading..." at bounding box center [403, 170] width 406 height 175
click at [600, 43] on button "button" at bounding box center [603, 42] width 21 height 29
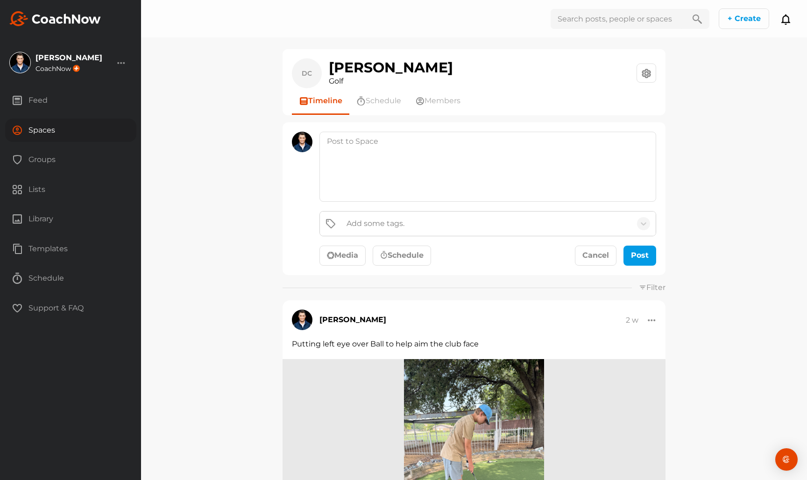
click at [358, 243] on div "Add some tags. Media Schedule Cancel Post" at bounding box center [488, 238] width 337 height 55
click at [349, 255] on button "Media" at bounding box center [343, 256] width 46 height 21
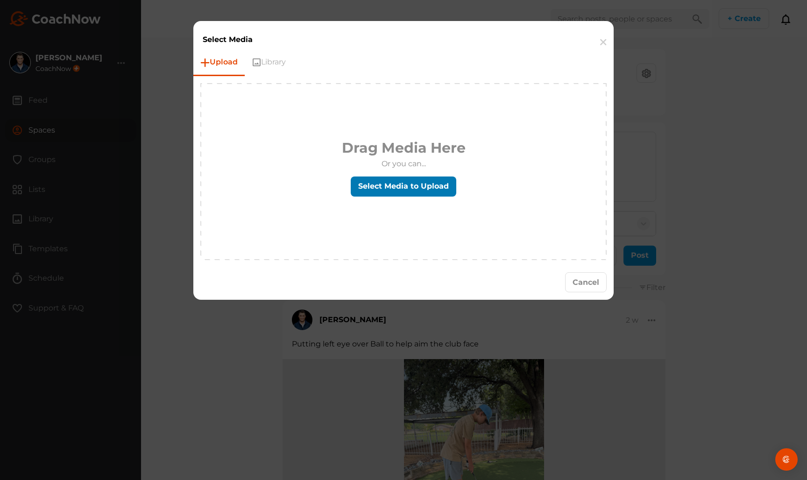
click at [385, 184] on label "Select Media to Upload" at bounding box center [404, 187] width 106 height 20
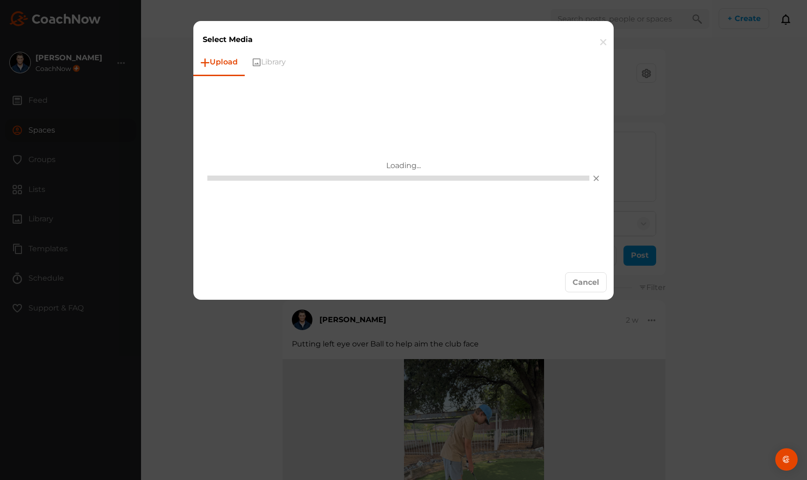
click at [607, 42] on button "button" at bounding box center [603, 42] width 21 height 29
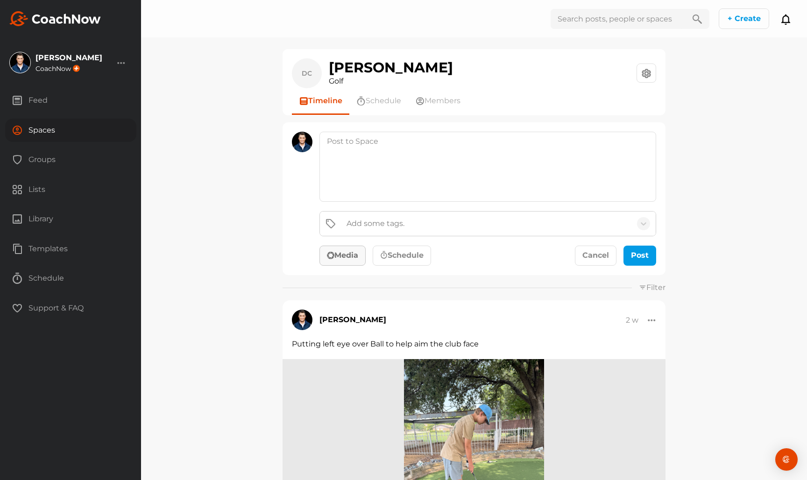
drag, startPoint x: 624, startPoint y: 11, endPoint x: 350, endPoint y: 250, distance: 363.3
click at [350, 250] on button "Media" at bounding box center [343, 256] width 46 height 21
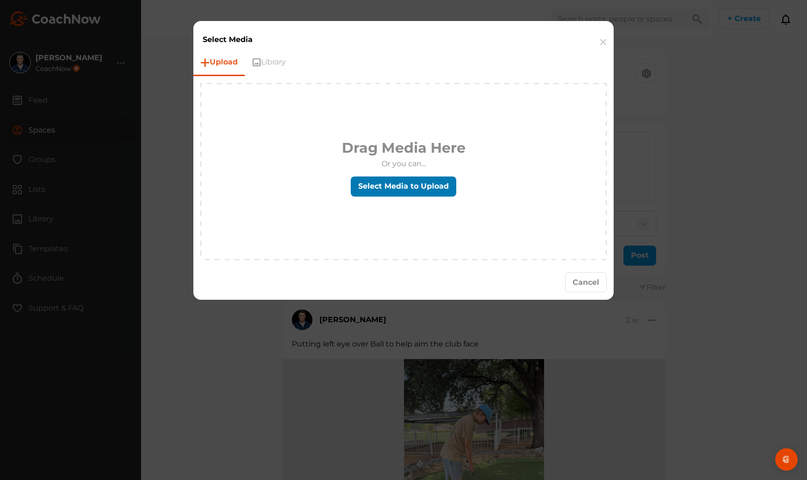
drag, startPoint x: 384, startPoint y: 202, endPoint x: 389, endPoint y: 193, distance: 10.3
click at [385, 202] on div "Drag Media Here Or you can... Select Media to Upload" at bounding box center [404, 171] width 124 height 69
click at [389, 193] on label "Select Media to Upload" at bounding box center [404, 187] width 106 height 20
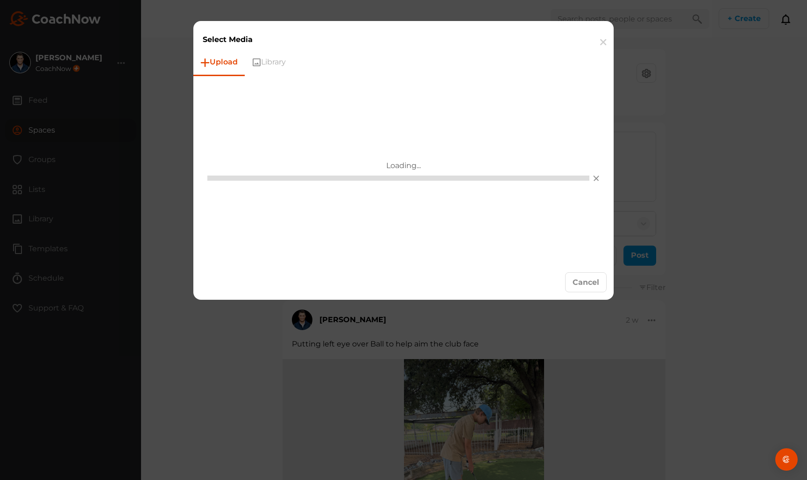
drag, startPoint x: 634, startPoint y: 3, endPoint x: 477, endPoint y: 70, distance: 170.6
click at [465, 71] on ul "Upload Library" at bounding box center [403, 63] width 421 height 27
drag, startPoint x: 607, startPoint y: 41, endPoint x: 587, endPoint y: 61, distance: 28.7
click at [607, 41] on button "button" at bounding box center [603, 42] width 21 height 29
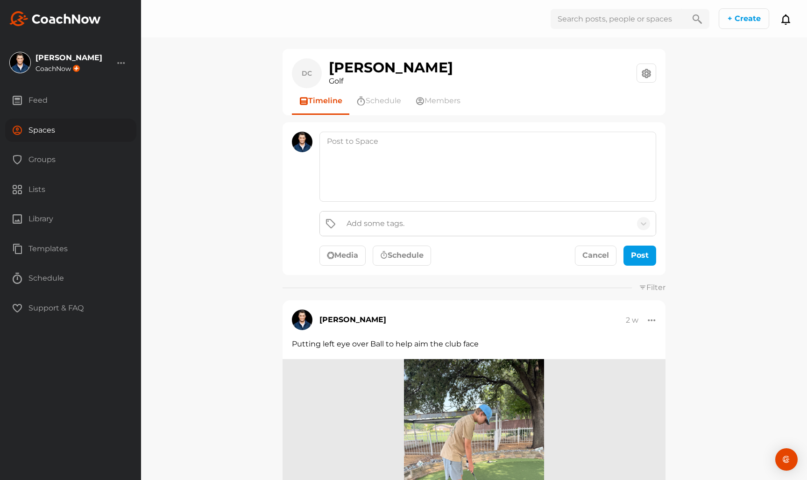
drag, startPoint x: 335, startPoint y: 254, endPoint x: 342, endPoint y: 250, distance: 8.2
click at [335, 254] on button "Media" at bounding box center [343, 256] width 46 height 21
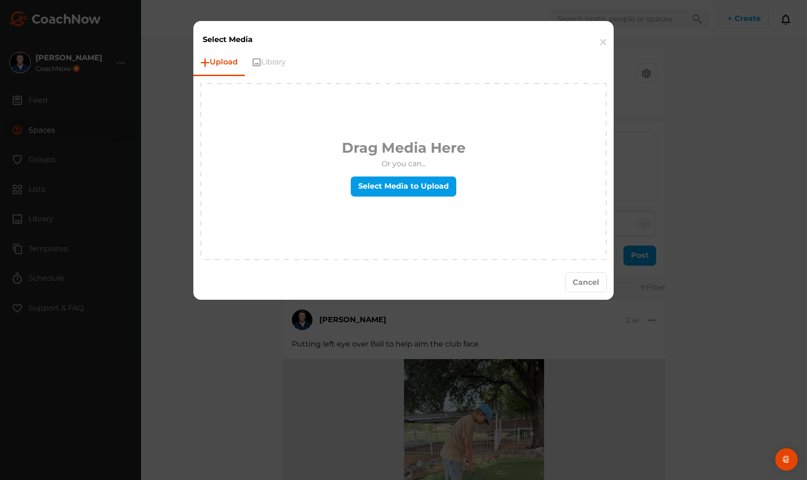
click at [399, 201] on div "Drag Media Here Or you can... Select Media to Upload" at bounding box center [404, 171] width 124 height 69
click at [399, 195] on label "Select Media to Upload" at bounding box center [404, 187] width 106 height 20
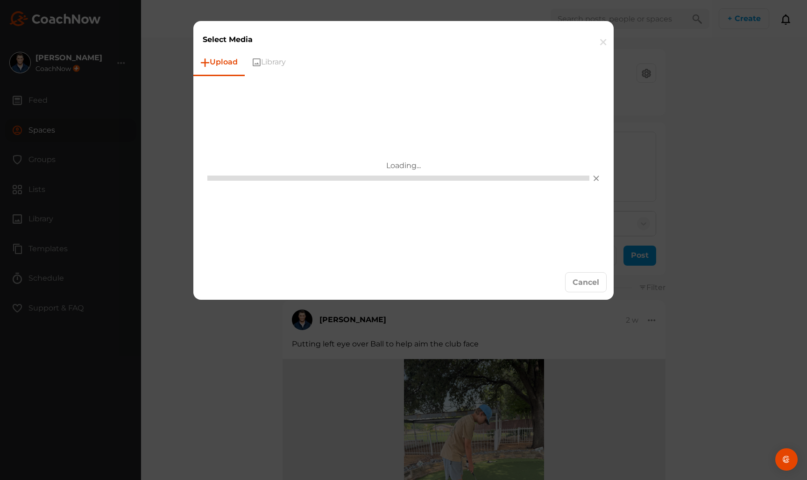
click at [597, 31] on button "button" at bounding box center [603, 42] width 21 height 29
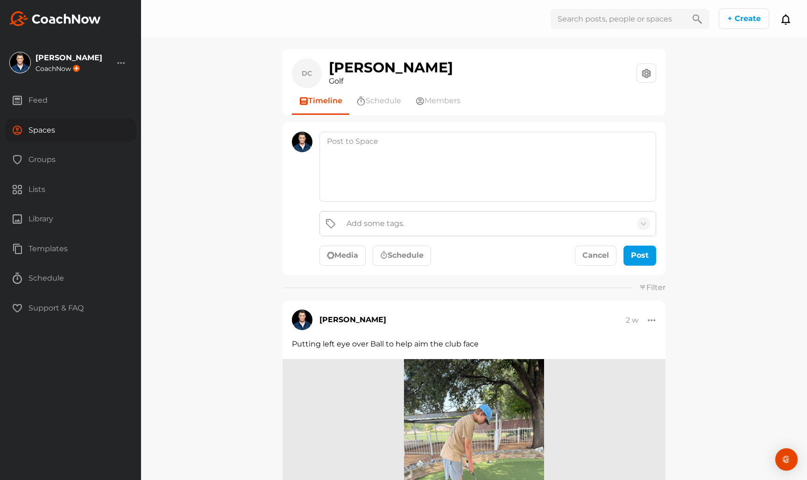
click at [722, 84] on div "[PERSON_NAME] [PERSON_NAME] Golf Space Settings Your Notifications Timeline Sch…" at bounding box center [474, 240] width 666 height 480
click at [347, 247] on button "Media" at bounding box center [343, 256] width 46 height 21
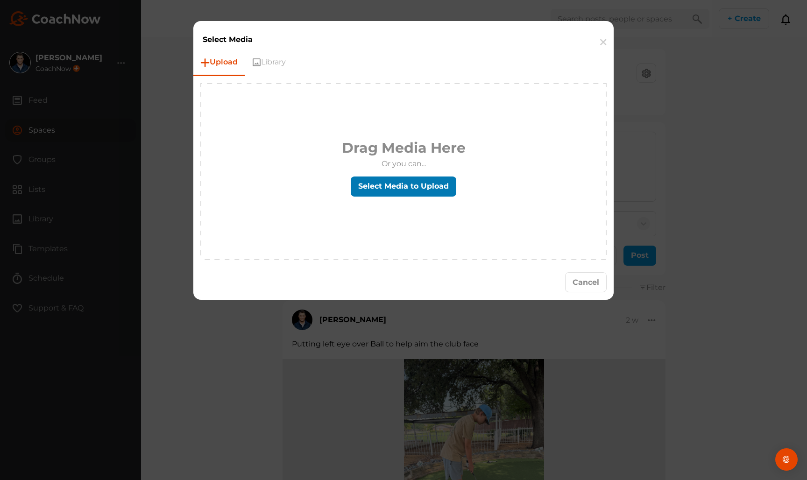
click at [374, 181] on label "Select Media to Upload" at bounding box center [404, 187] width 106 height 20
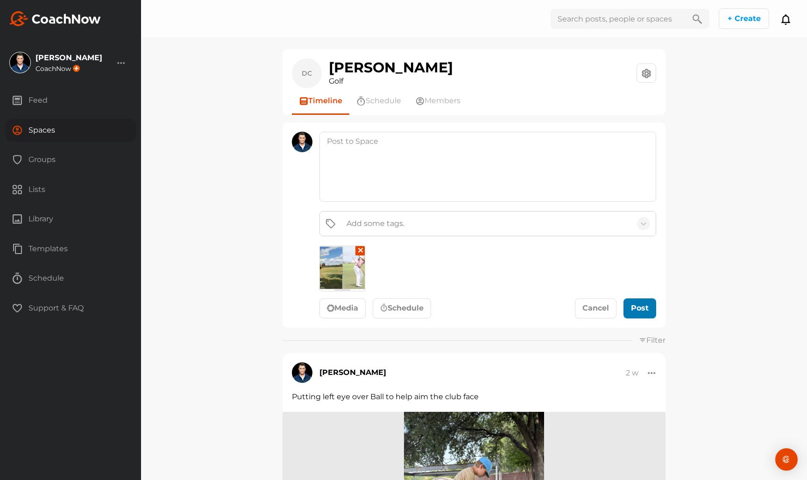
click at [640, 306] on div "submit" at bounding box center [640, 308] width 21 height 11
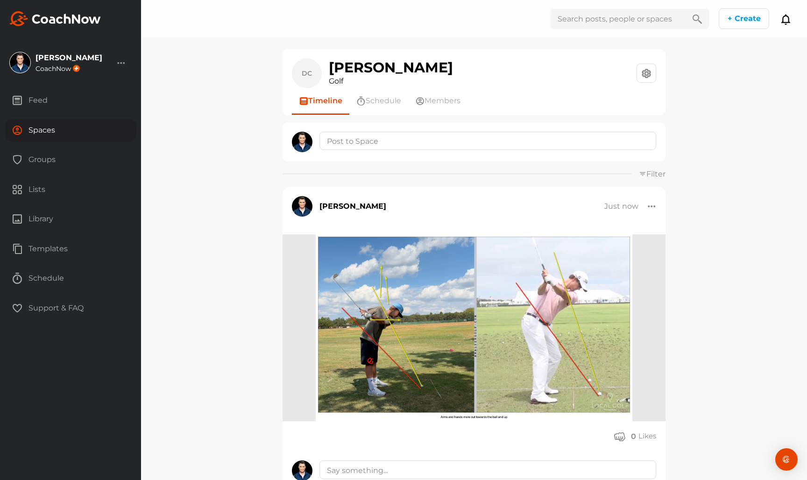
click at [70, 134] on div "Spaces" at bounding box center [70, 130] width 131 height 23
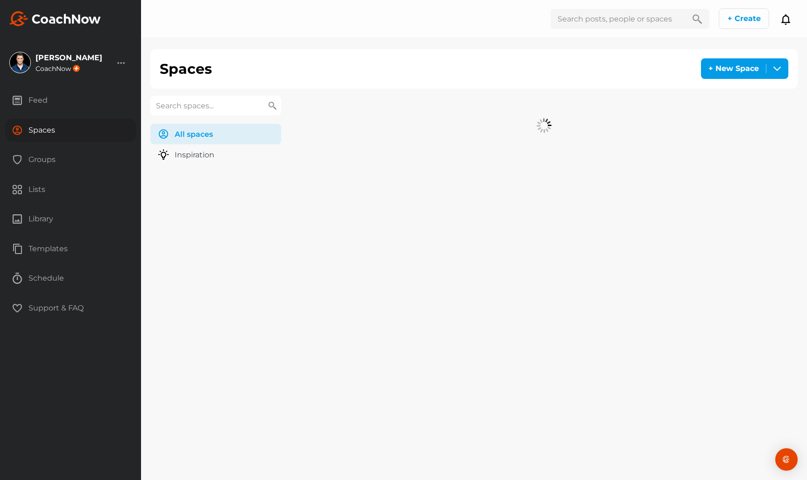
click at [173, 108] on input "text" at bounding box center [215, 106] width 131 height 20
type input "pearl"
click at [336, 128] on div "[PERSON_NAME] Golf" at bounding box center [353, 120] width 106 height 30
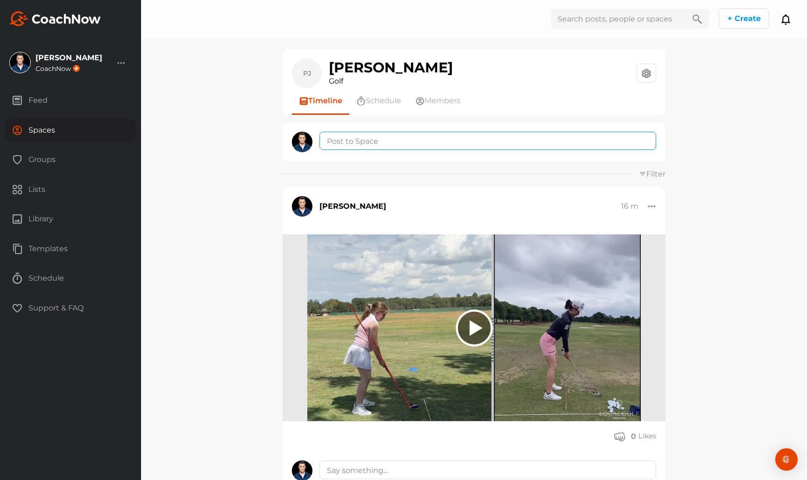
click at [383, 137] on textarea at bounding box center [488, 141] width 337 height 18
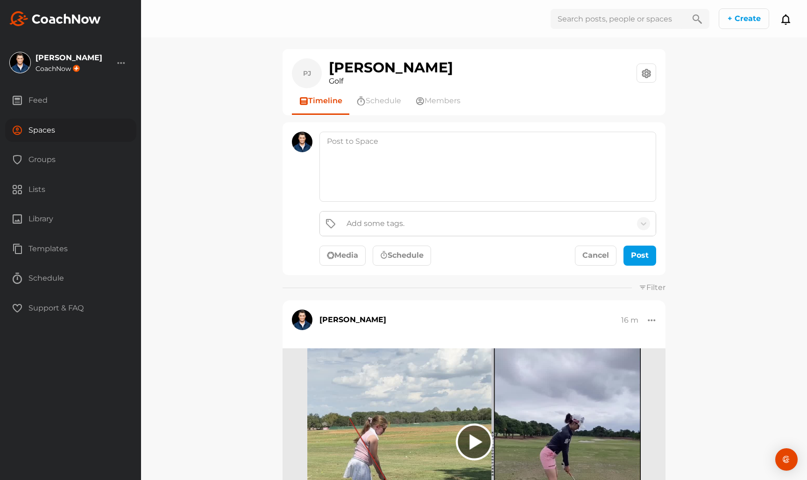
click at [352, 253] on button "Media" at bounding box center [343, 256] width 46 height 21
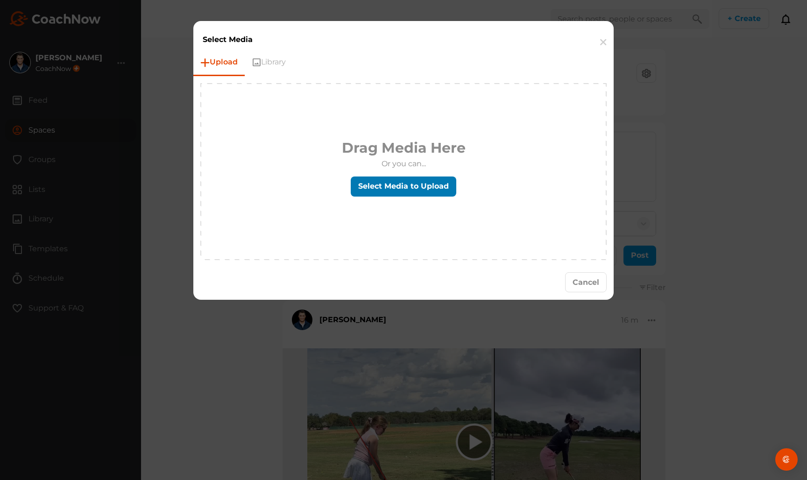
click at [389, 185] on label "Select Media to Upload" at bounding box center [404, 187] width 106 height 20
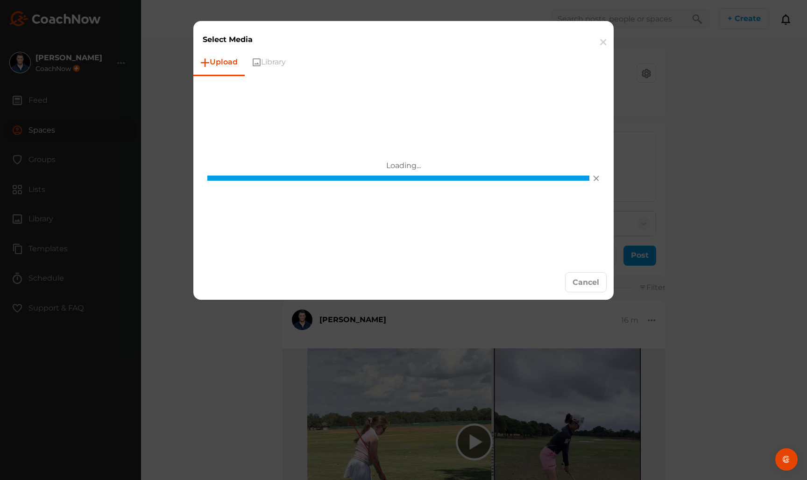
click at [591, 319] on div at bounding box center [403, 240] width 807 height 480
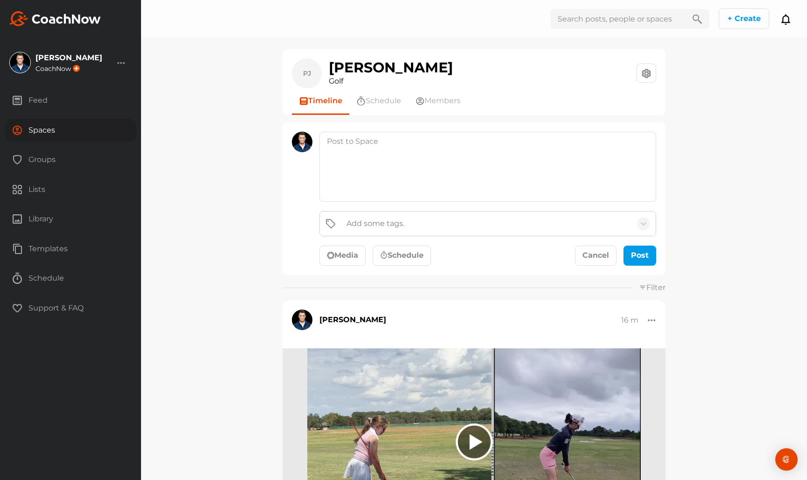
drag, startPoint x: 608, startPoint y: 315, endPoint x: 558, endPoint y: 314, distance: 50.5
click at [560, 314] on div "[PERSON_NAME] 16 m Edit Pin to top [GEOGRAPHIC_DATA]" at bounding box center [474, 320] width 364 height 21
click at [340, 288] on hr at bounding box center [457, 288] width 349 height 0
click at [354, 268] on div "Add some tags. Media Schedule Cancel Post" at bounding box center [474, 198] width 383 height 153
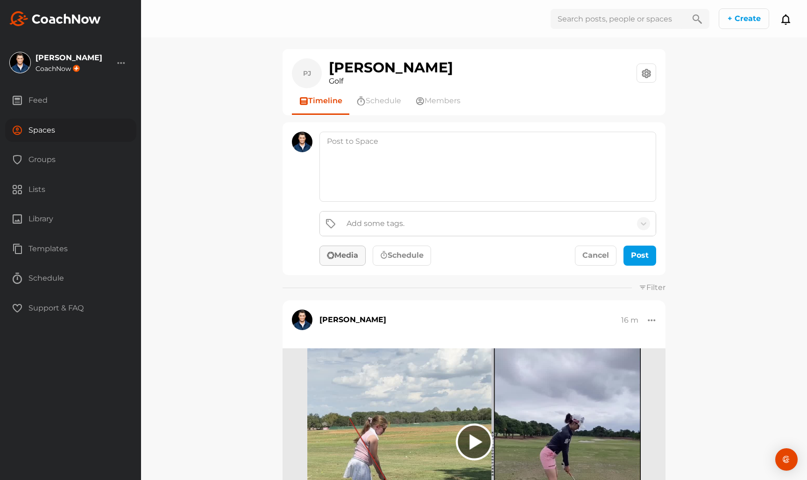
click at [358, 252] on button "Media" at bounding box center [343, 256] width 46 height 21
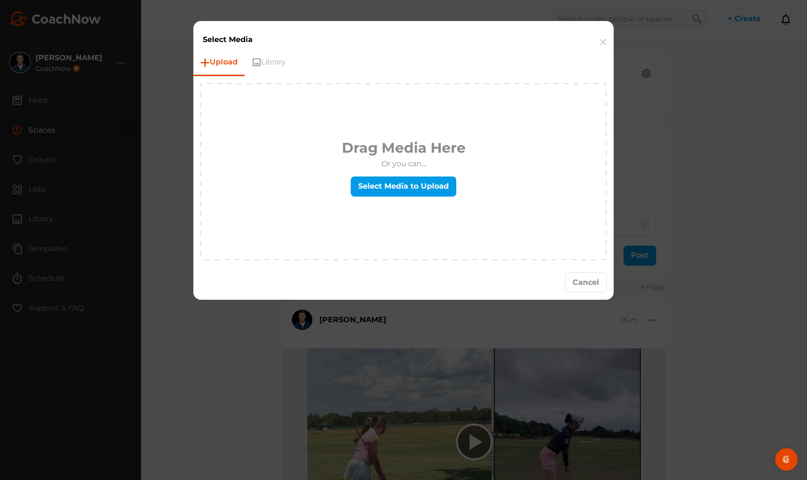
click at [428, 174] on div "Drag Media Here Or you can... Select Media to Upload" at bounding box center [404, 171] width 124 height 69
click at [426, 191] on label "Select Media to Upload" at bounding box center [404, 187] width 106 height 20
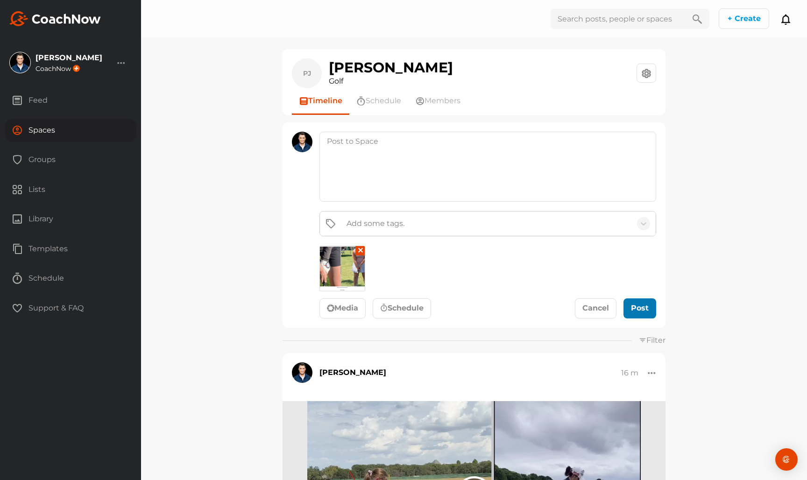
click at [636, 303] on div "Post" at bounding box center [640, 308] width 18 height 11
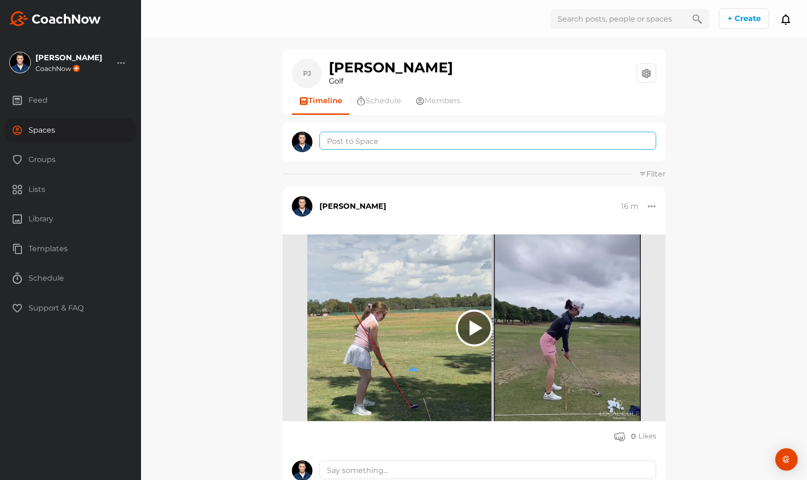
click at [377, 148] on textarea at bounding box center [488, 141] width 337 height 18
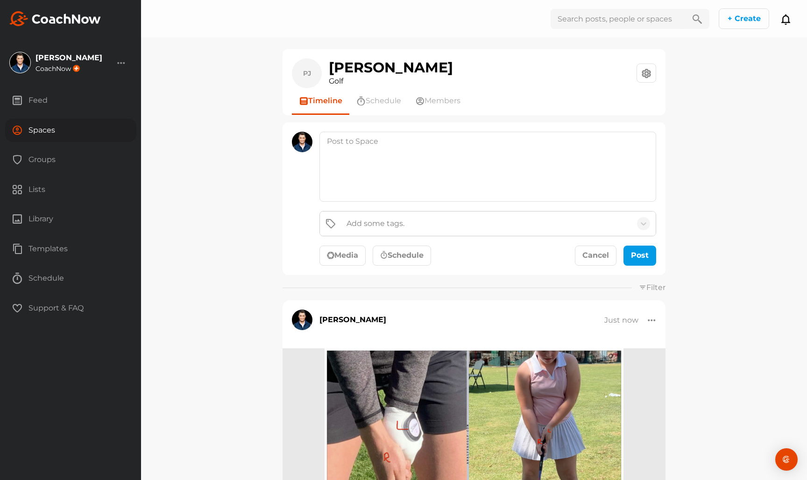
click at [346, 244] on div "Add some tags. Media Schedule Cancel Post" at bounding box center [488, 238] width 337 height 55
click at [366, 255] on button "Media" at bounding box center [343, 256] width 46 height 21
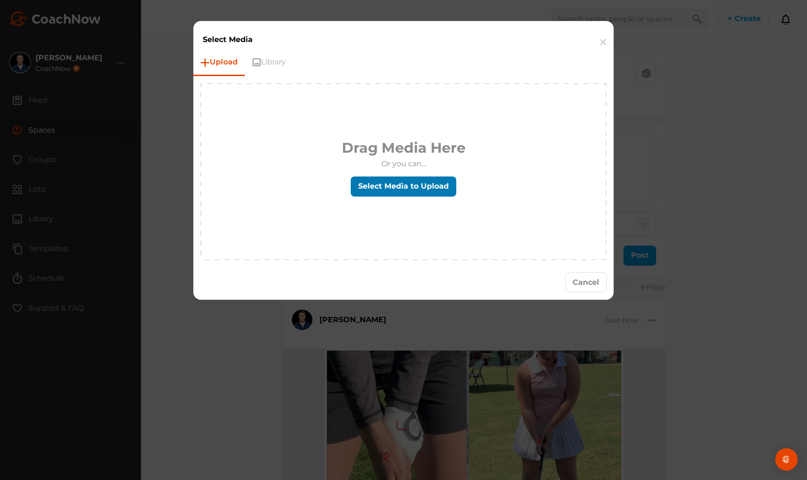
click at [422, 189] on label "Select Media to Upload" at bounding box center [404, 187] width 106 height 20
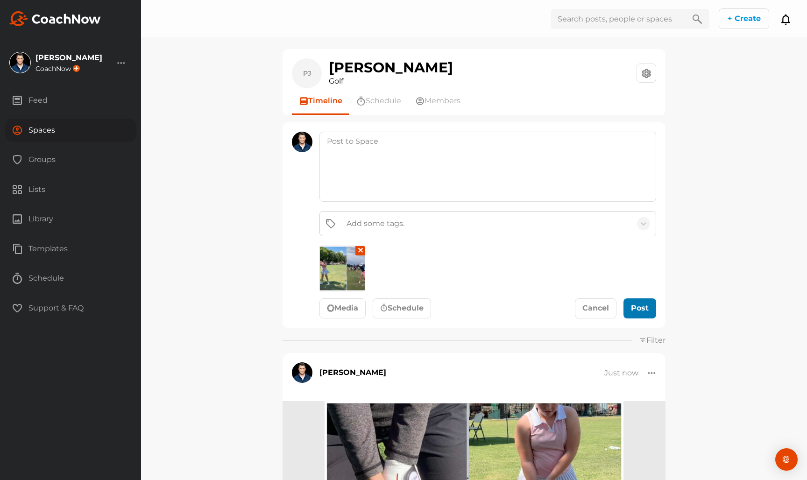
click at [639, 314] on div "submit" at bounding box center [640, 308] width 21 height 11
